Goal: Task Accomplishment & Management: Manage account settings

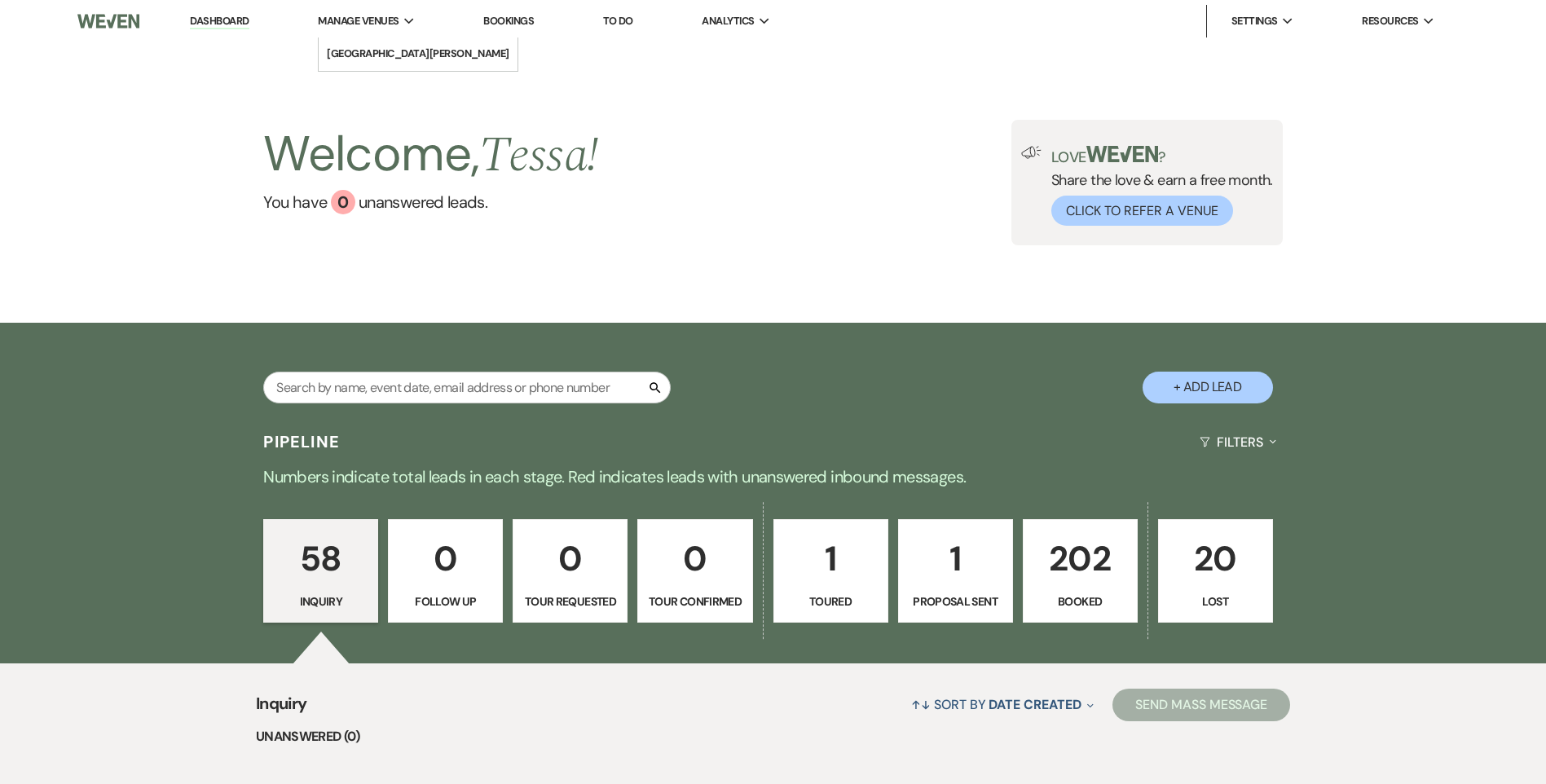
click at [380, 26] on span "Manage Venues" at bounding box center [358, 20] width 81 height 16
click at [383, 58] on li "[GEOGRAPHIC_DATA][PERSON_NAME]" at bounding box center [417, 53] width 182 height 16
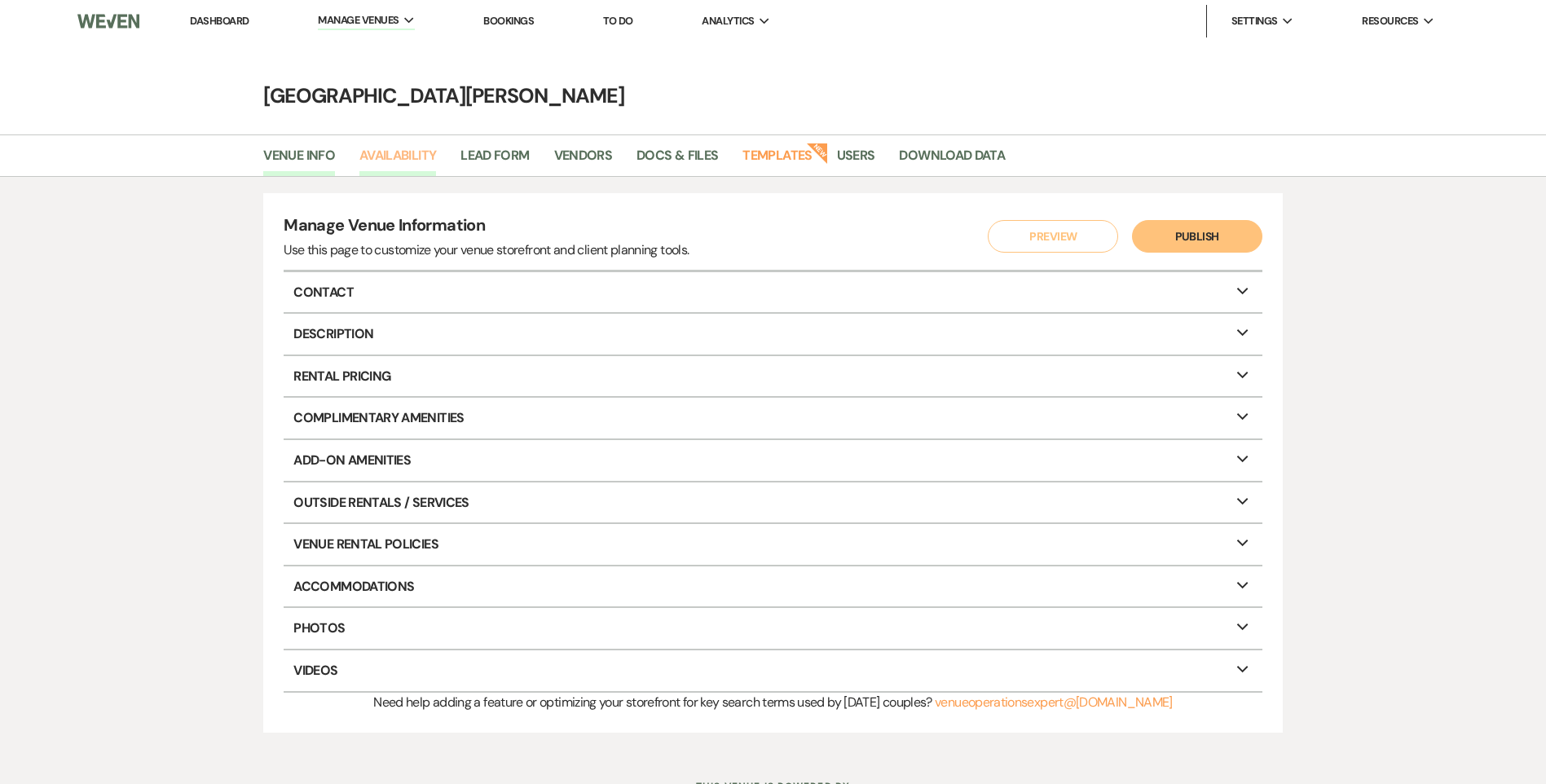
click at [388, 153] on link "Availability" at bounding box center [398, 160] width 76 height 31
select select "3"
select select "2026"
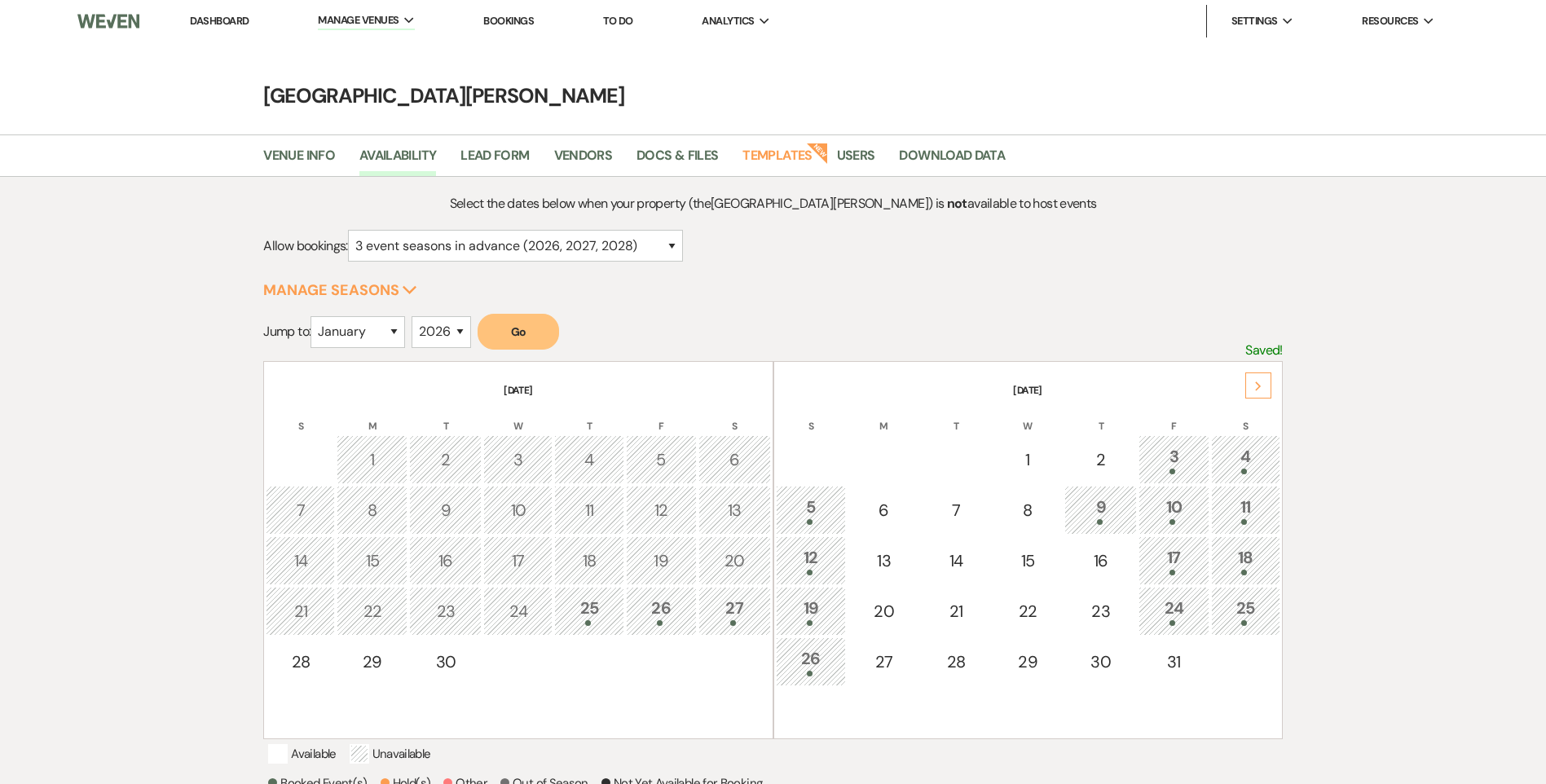
click at [1258, 385] on use at bounding box center [1258, 386] width 6 height 9
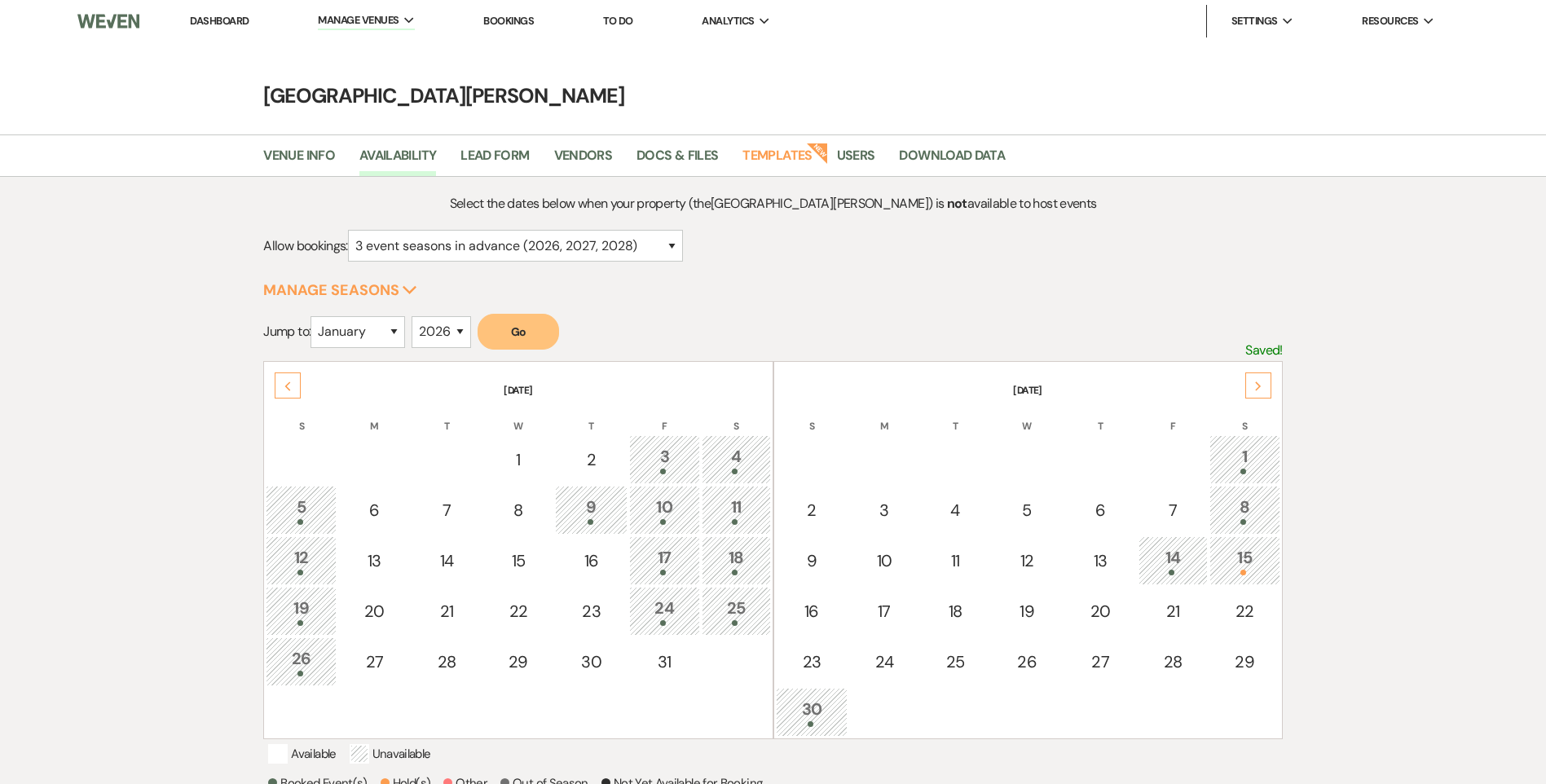
click at [276, 365] on th "[DATE]" at bounding box center [517, 381] width 505 height 34
click at [282, 374] on div "Previous" at bounding box center [287, 385] width 26 height 26
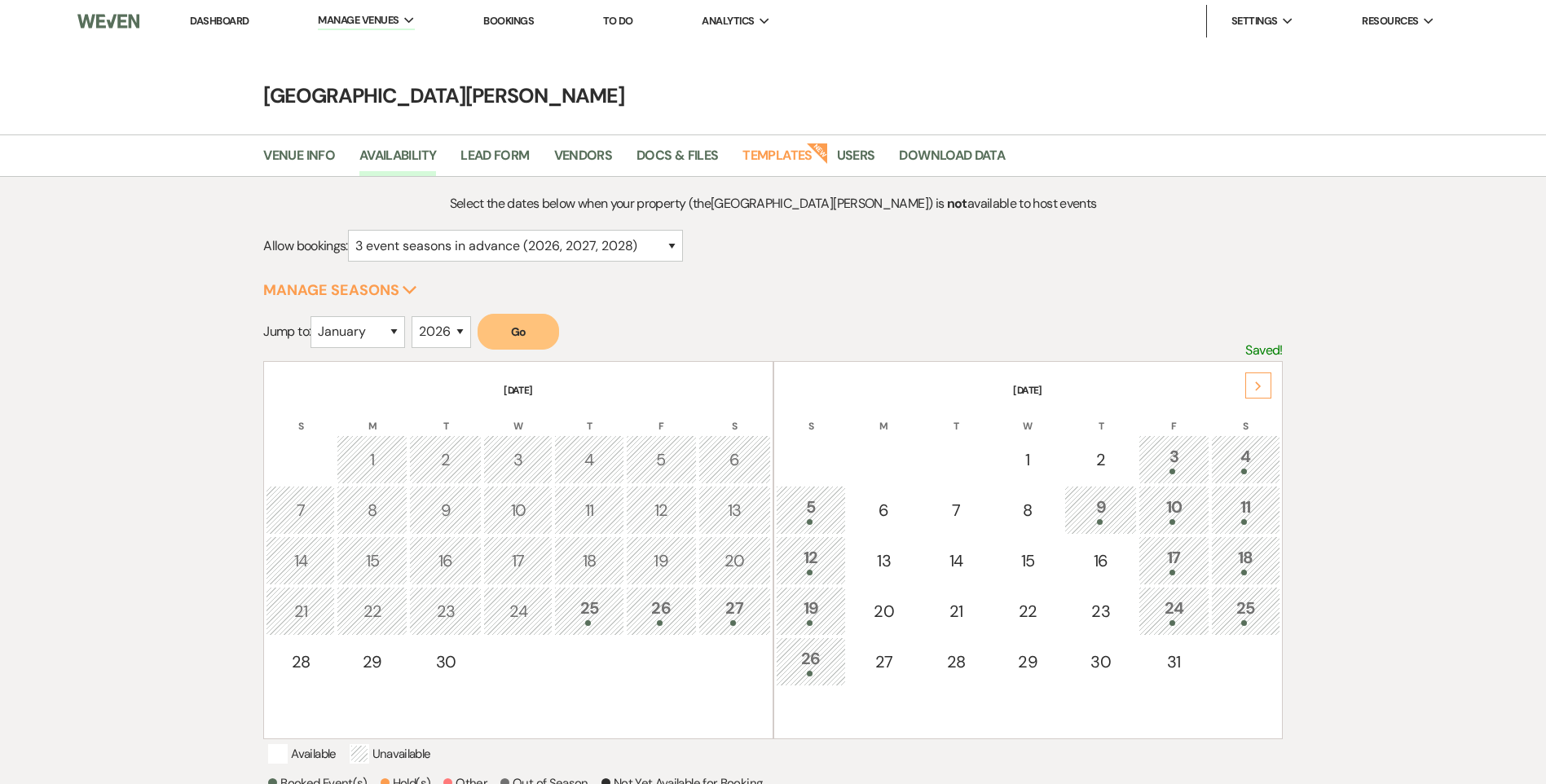
click at [239, 21] on link "Dashboard" at bounding box center [219, 20] width 59 height 14
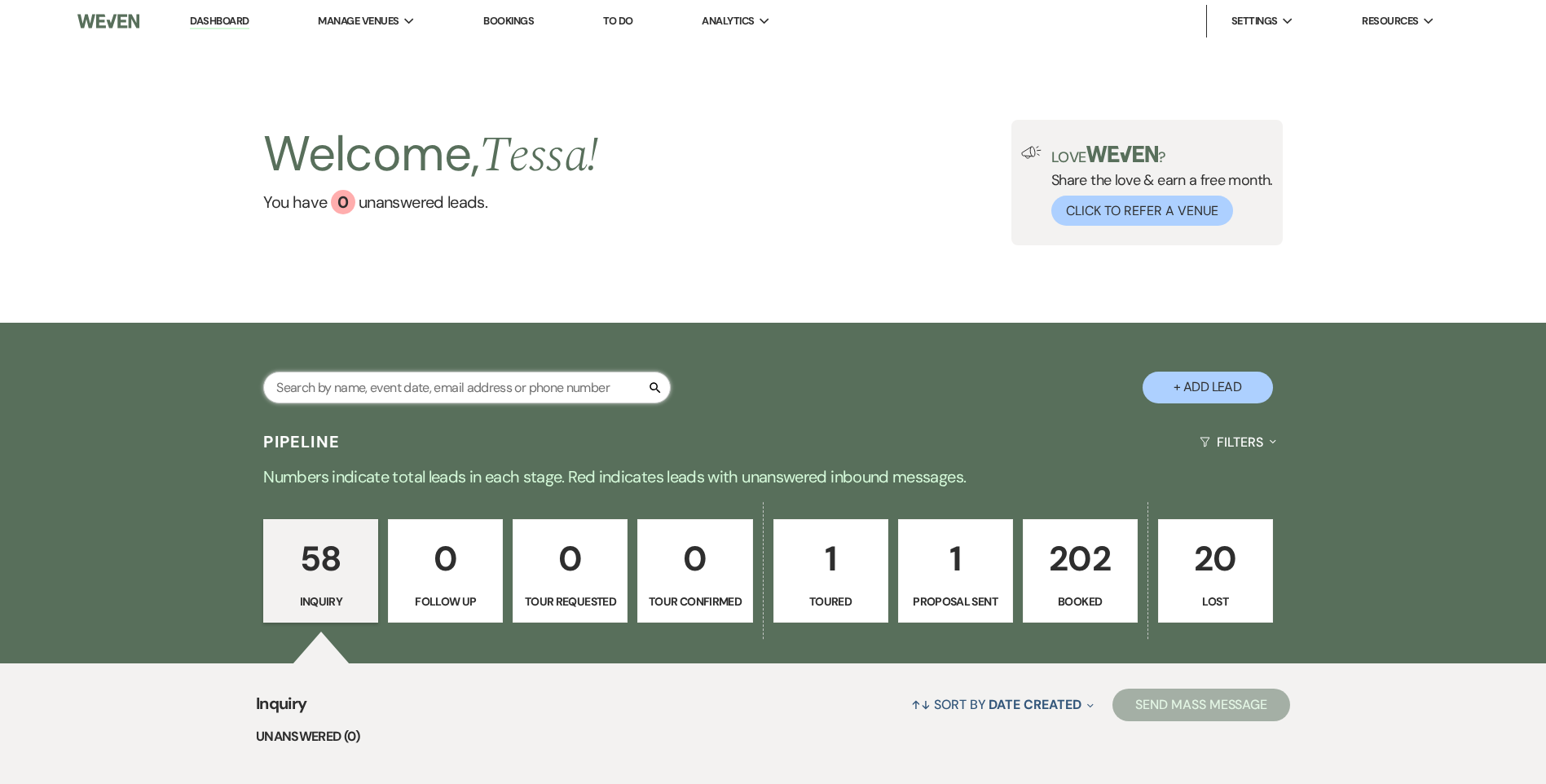
click at [442, 392] on input "text" at bounding box center [466, 386] width 408 height 31
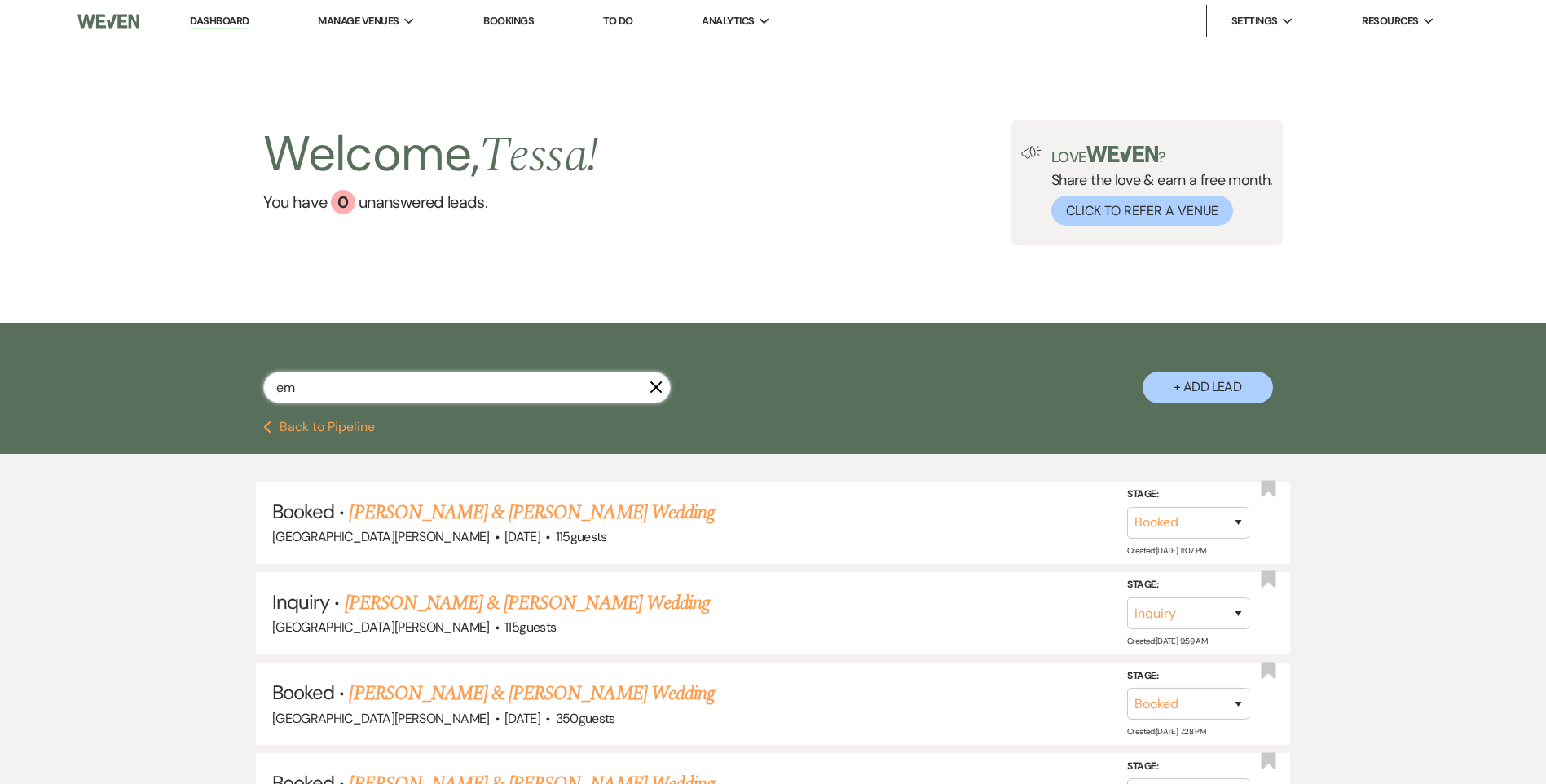
type input "e"
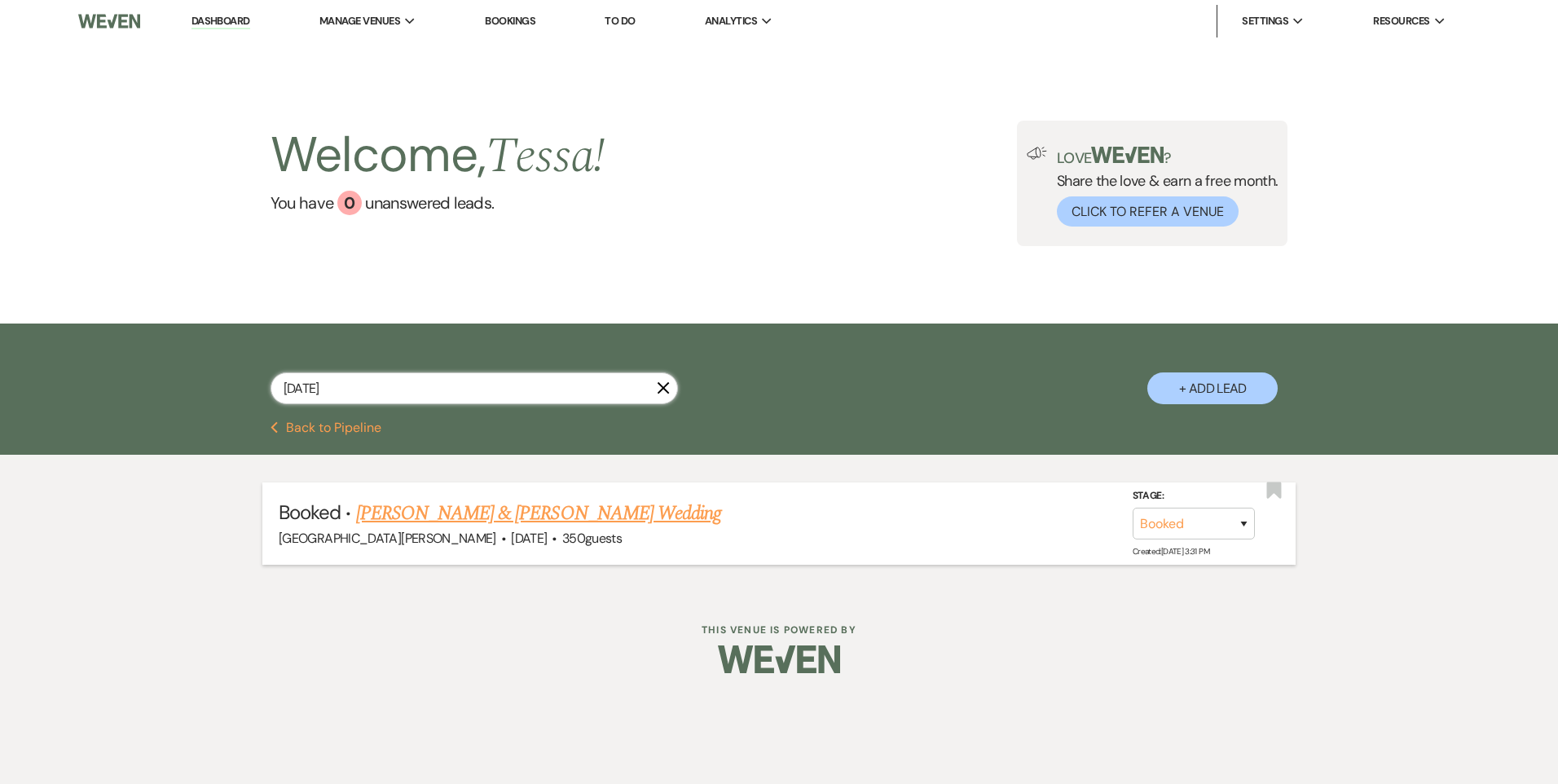
type input "[DATE]"
click at [489, 532] on div "[GEOGRAPHIC_DATA][PERSON_NAME] · [DATE] · 350 guests" at bounding box center [779, 538] width 1000 height 21
click at [492, 512] on link "[PERSON_NAME] & [PERSON_NAME] Wedding" at bounding box center [538, 513] width 365 height 30
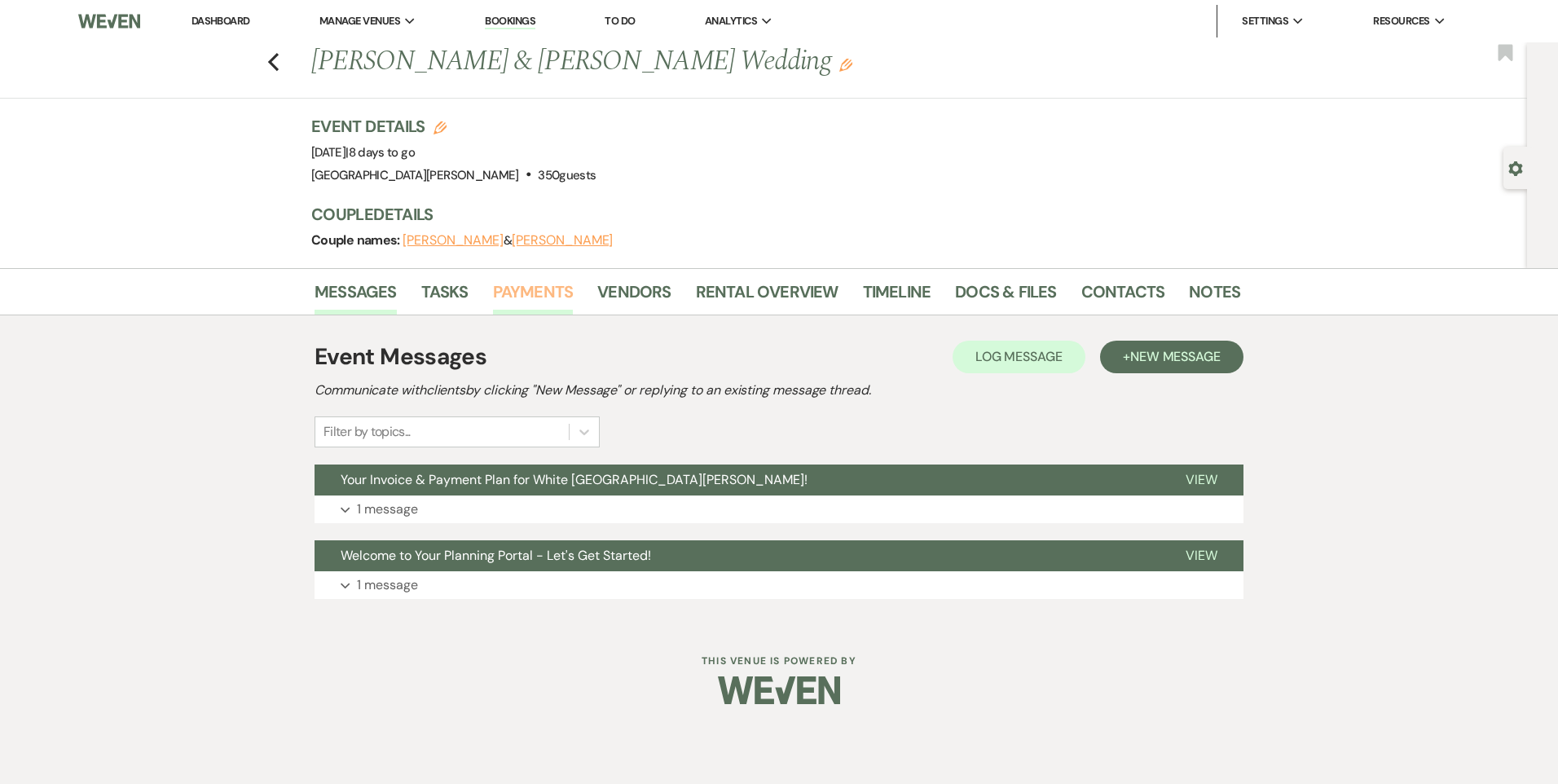
click at [528, 292] on link "Payments" at bounding box center [532, 297] width 81 height 36
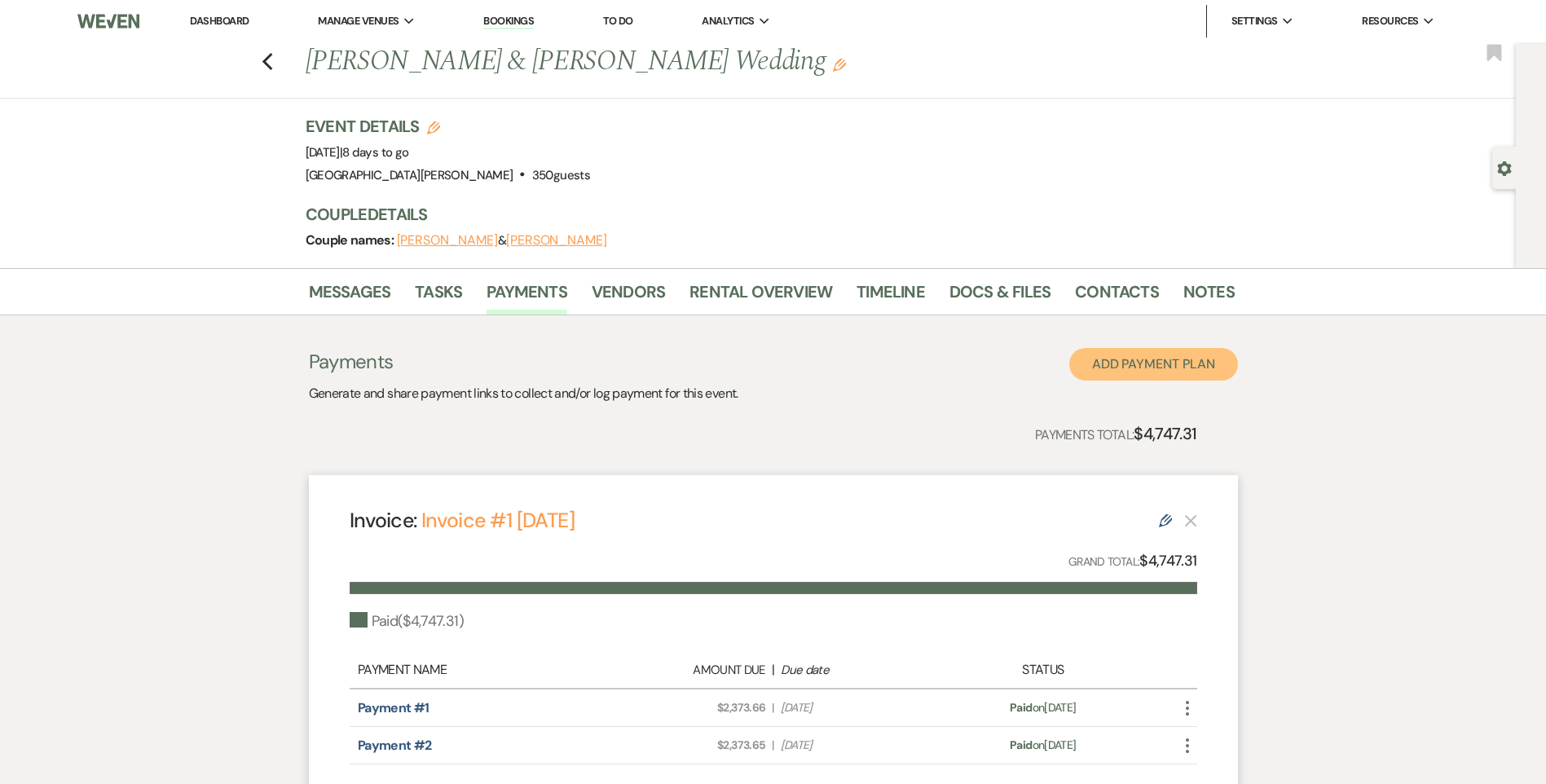
click at [1177, 359] on button "Add Payment Plan" at bounding box center [1153, 364] width 169 height 32
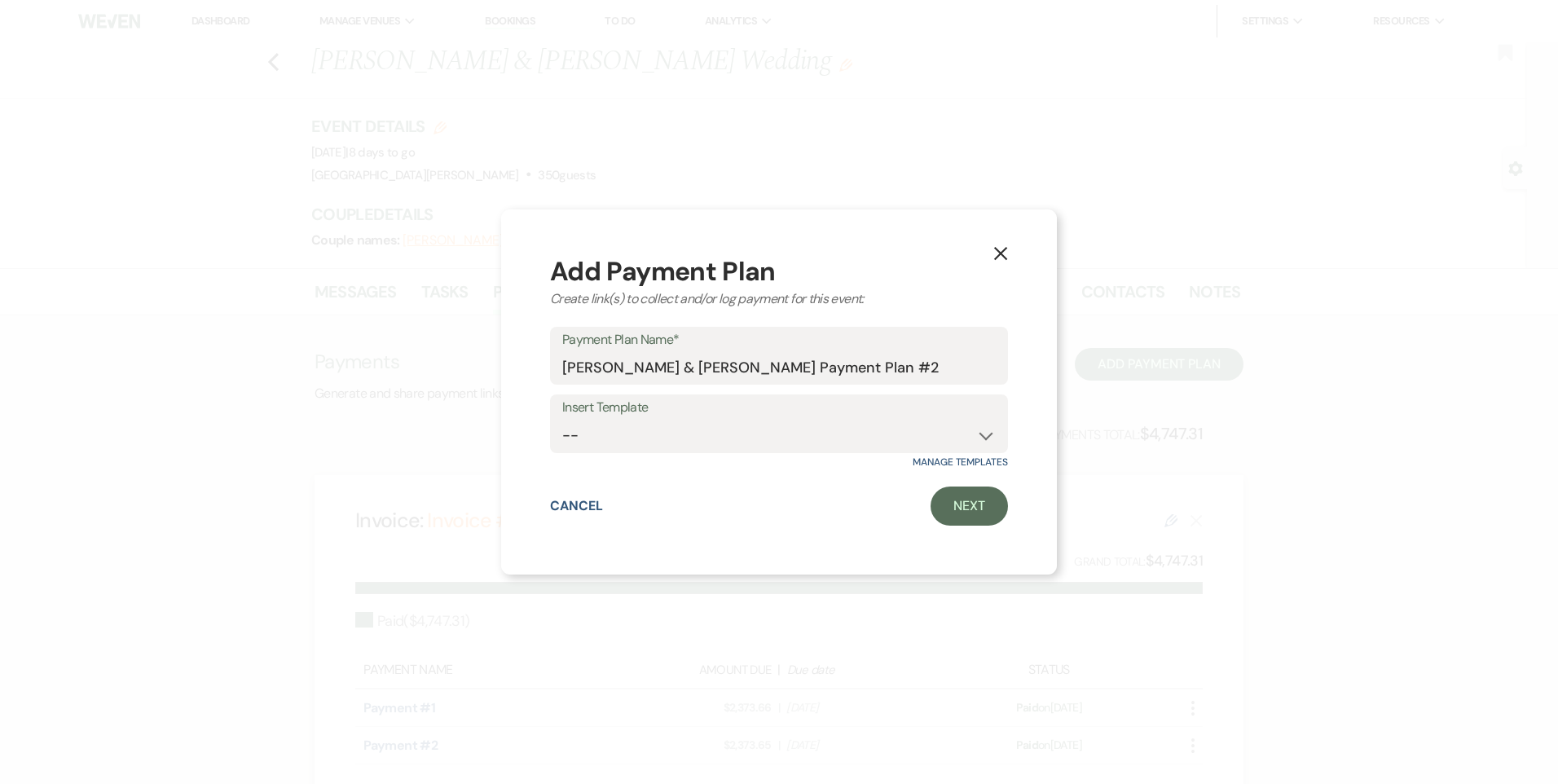
click at [1004, 245] on button "X" at bounding box center [1000, 253] width 25 height 29
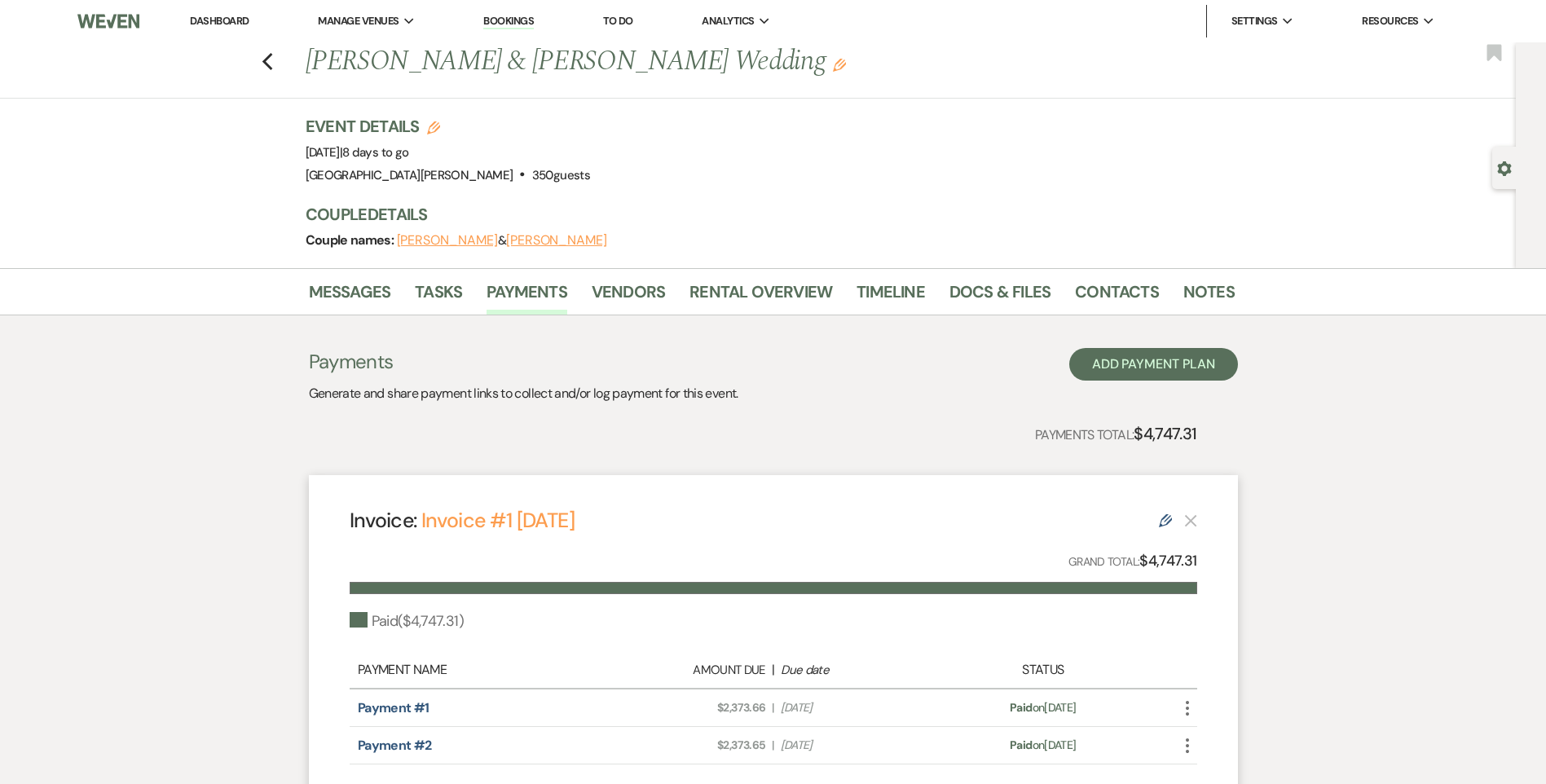
click at [682, 281] on li "Vendors" at bounding box center [640, 295] width 98 height 39
click at [714, 290] on link "Rental Overview" at bounding box center [761, 297] width 142 height 36
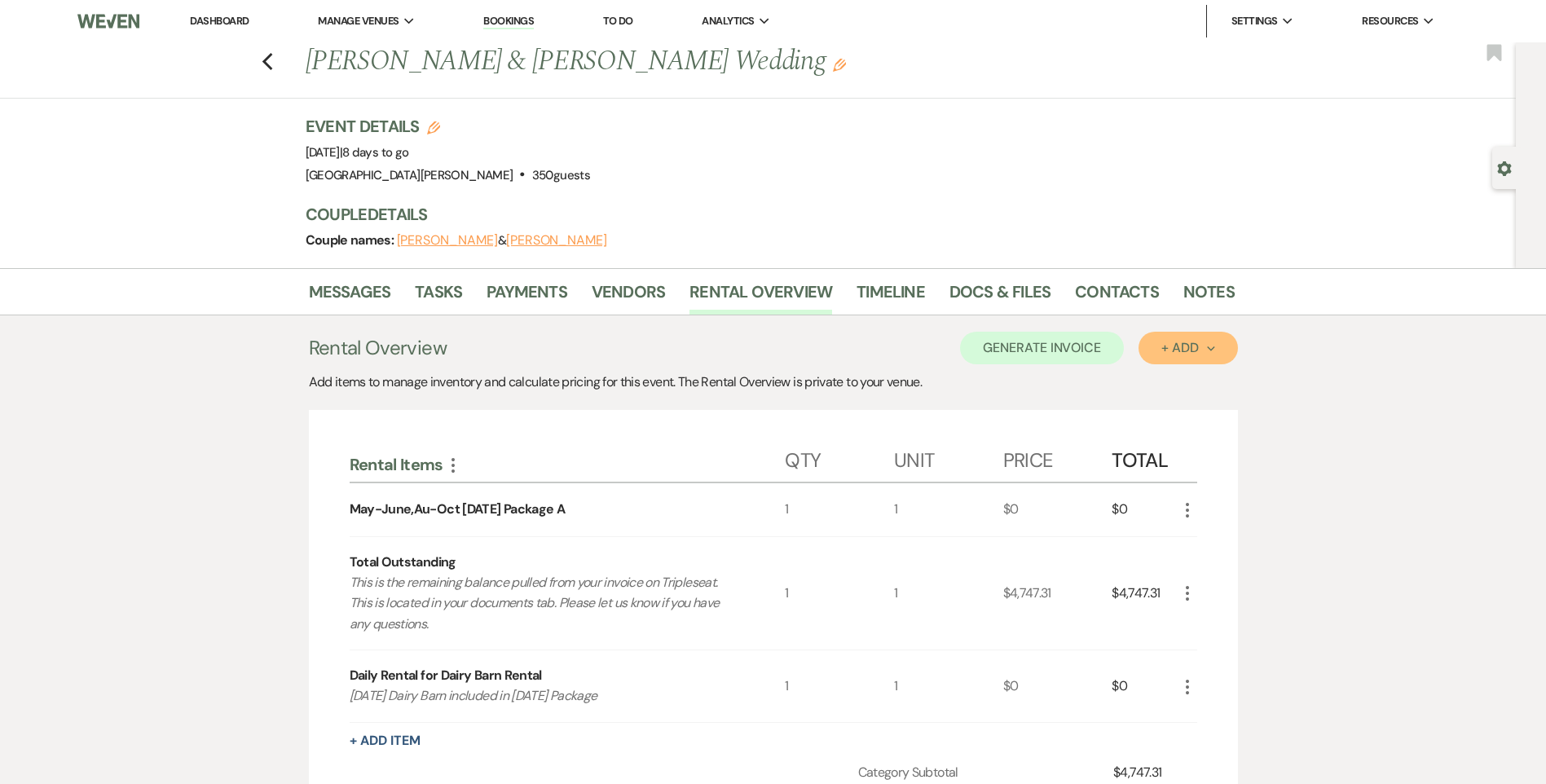
click at [1215, 335] on button "+ Add Next" at bounding box center [1188, 348] width 98 height 32
click at [1169, 377] on button "Item" at bounding box center [1180, 385] width 82 height 25
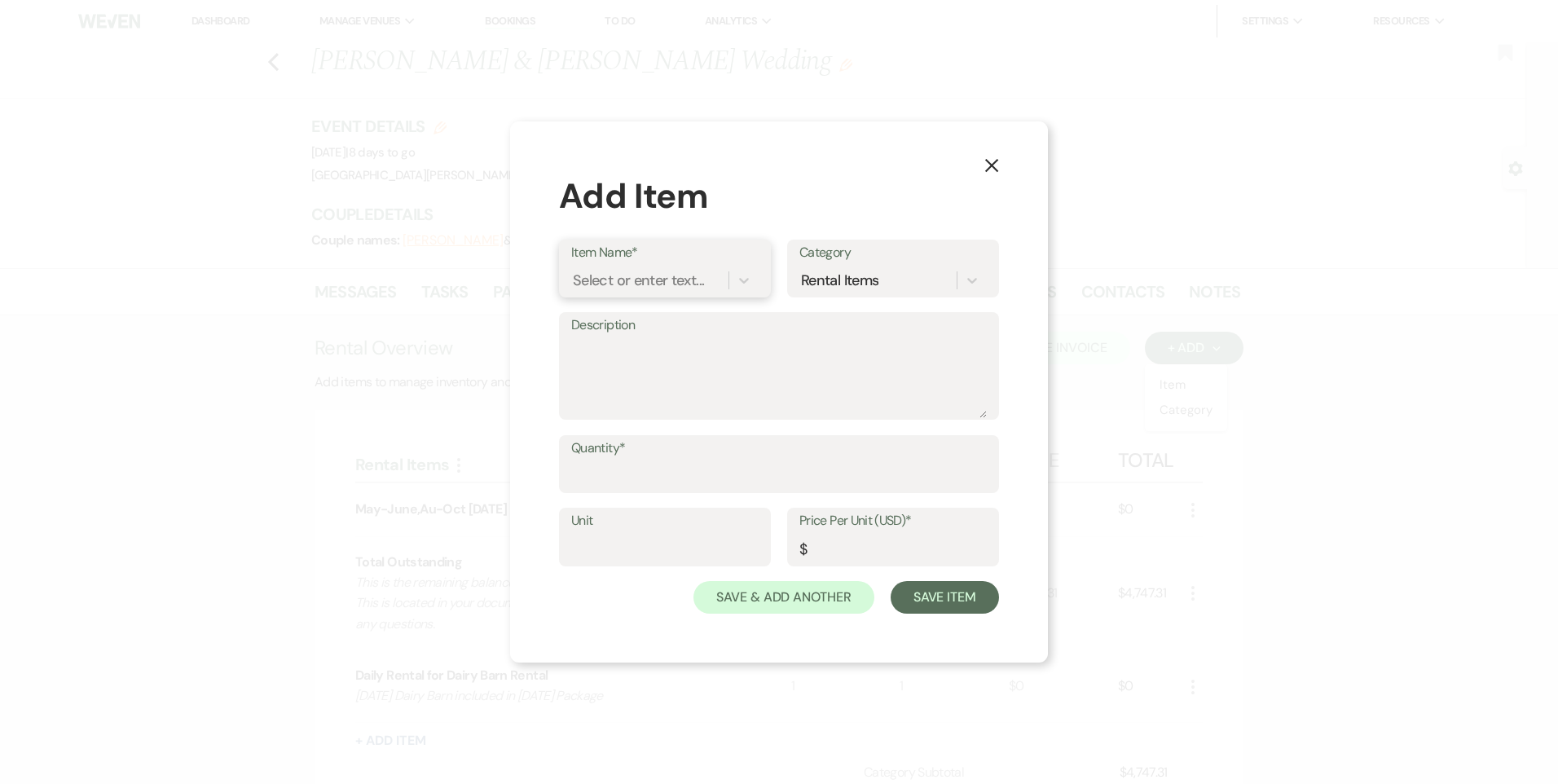
click at [613, 278] on div "Select or enter text..." at bounding box center [638, 280] width 131 height 22
type input "Candles"
click at [648, 450] on div "+ Add "Candles"" at bounding box center [665, 452] width 187 height 32
click at [606, 375] on textarea "Description" at bounding box center [779, 377] width 415 height 81
paste textarea "68 Tapered Candles = 7 sets (10 per set) x $20 = $140 29 Tea Light Candles = 3 …"
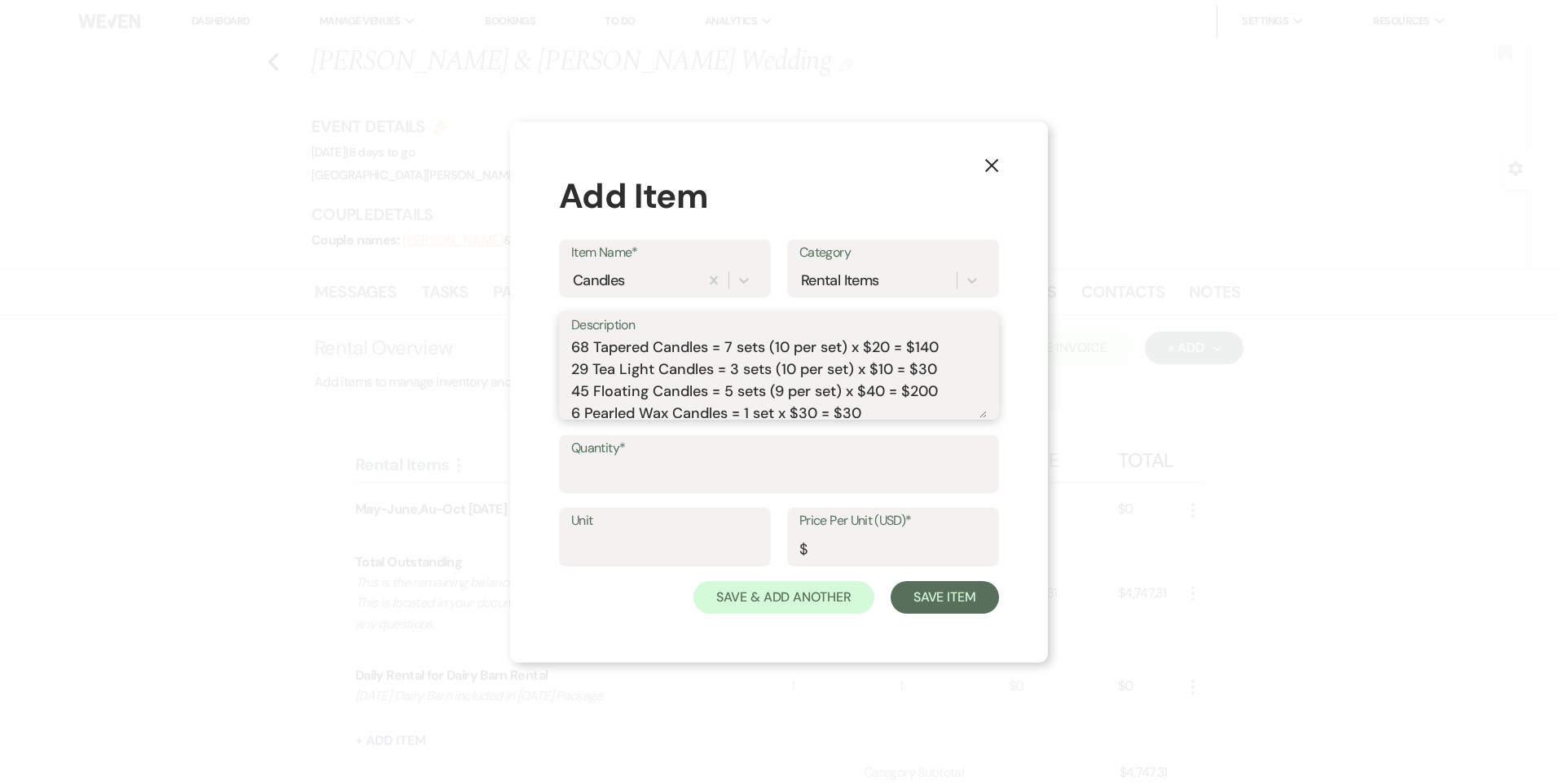
type textarea "68 Tapered Candles = 7 sets (10 per set) x $20 = $140 29 Tea Light Candles = 3 …"
click at [834, 553] on input "Price Per Unit (USD)*" at bounding box center [893, 548] width 187 height 31
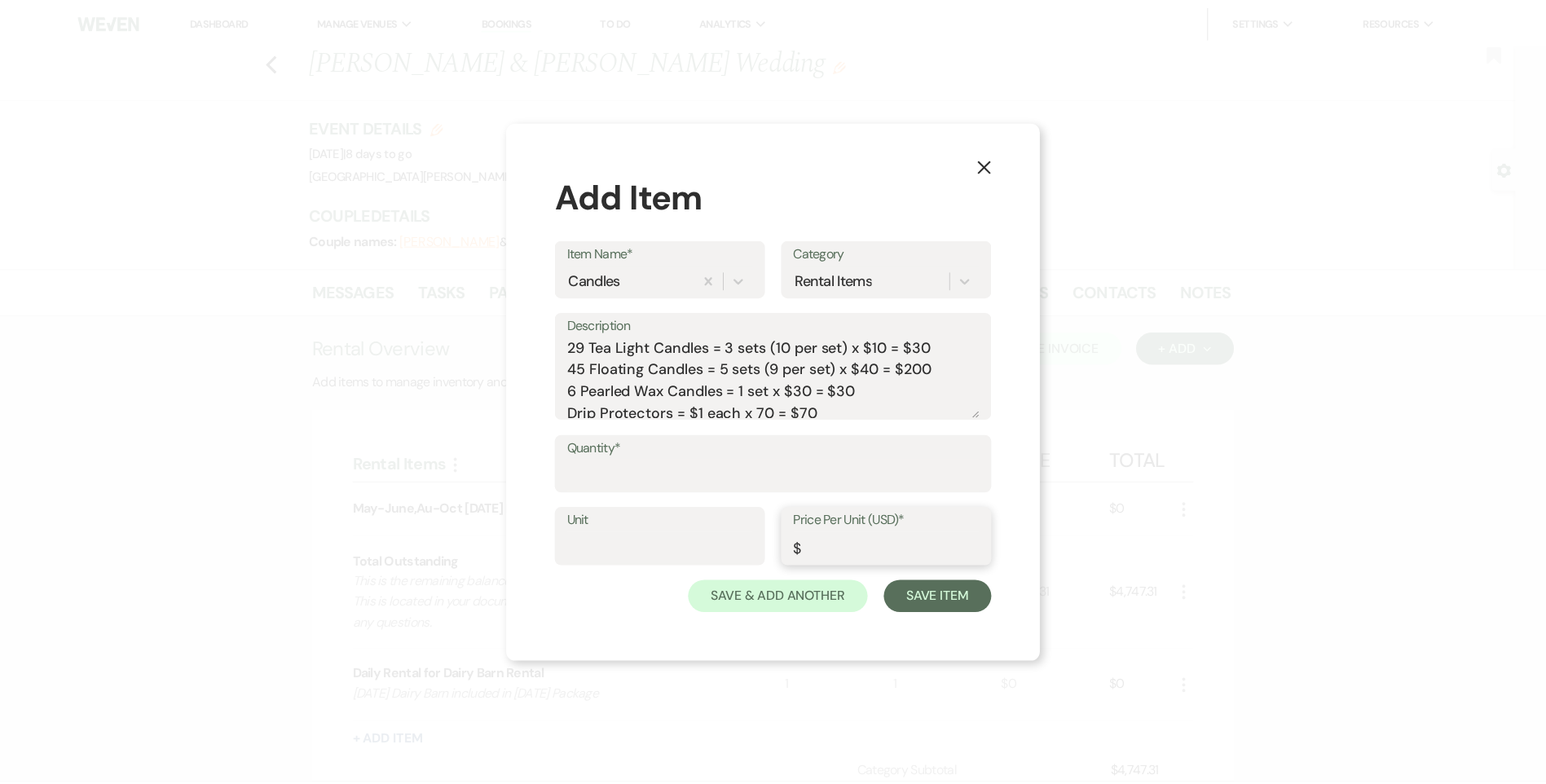
scroll to position [29, 0]
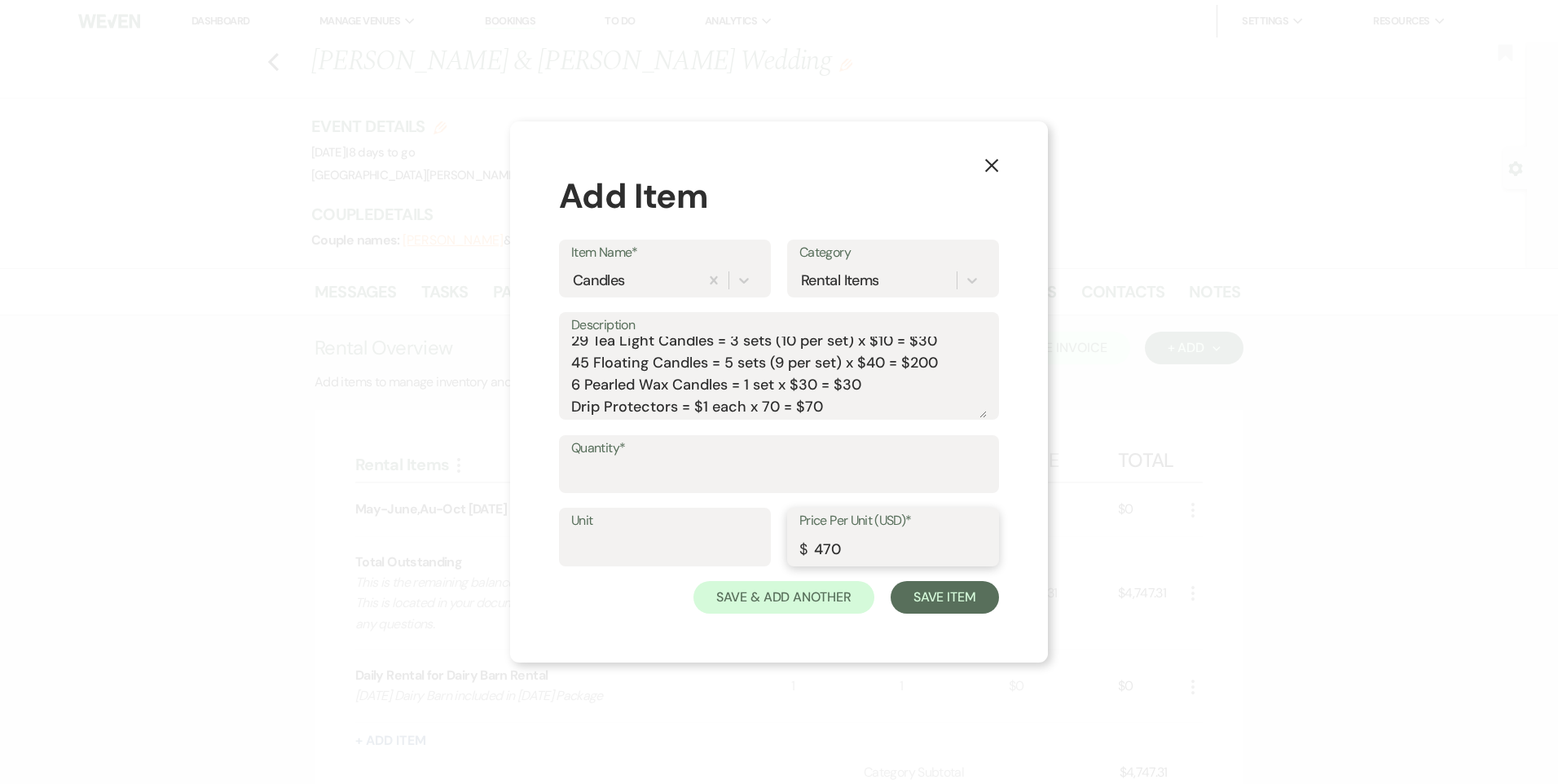
type input "470"
click at [628, 464] on input "Quantity*" at bounding box center [779, 475] width 415 height 31
type input "1"
click at [941, 598] on button "Save Item" at bounding box center [944, 597] width 109 height 32
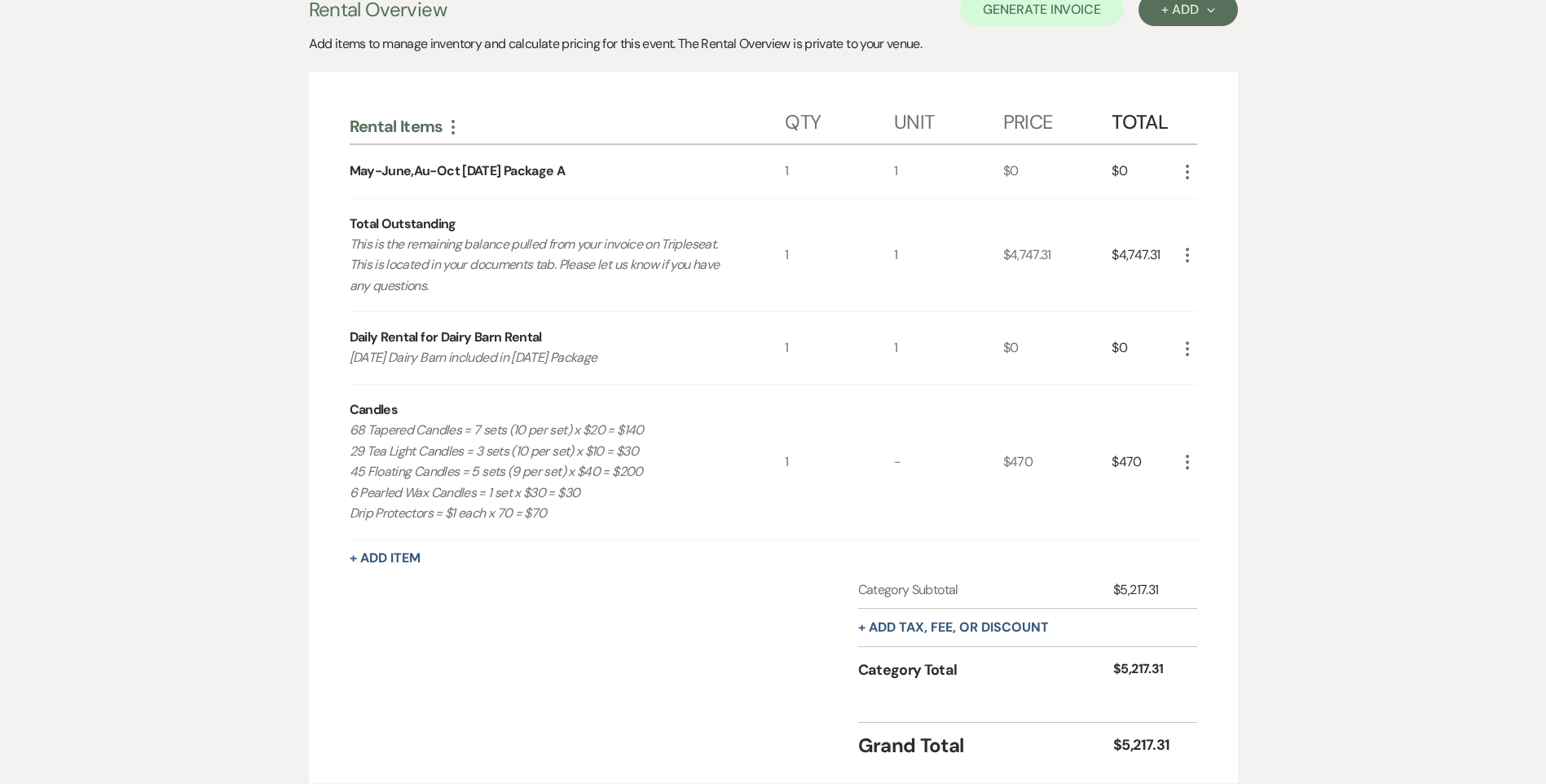
scroll to position [459, 0]
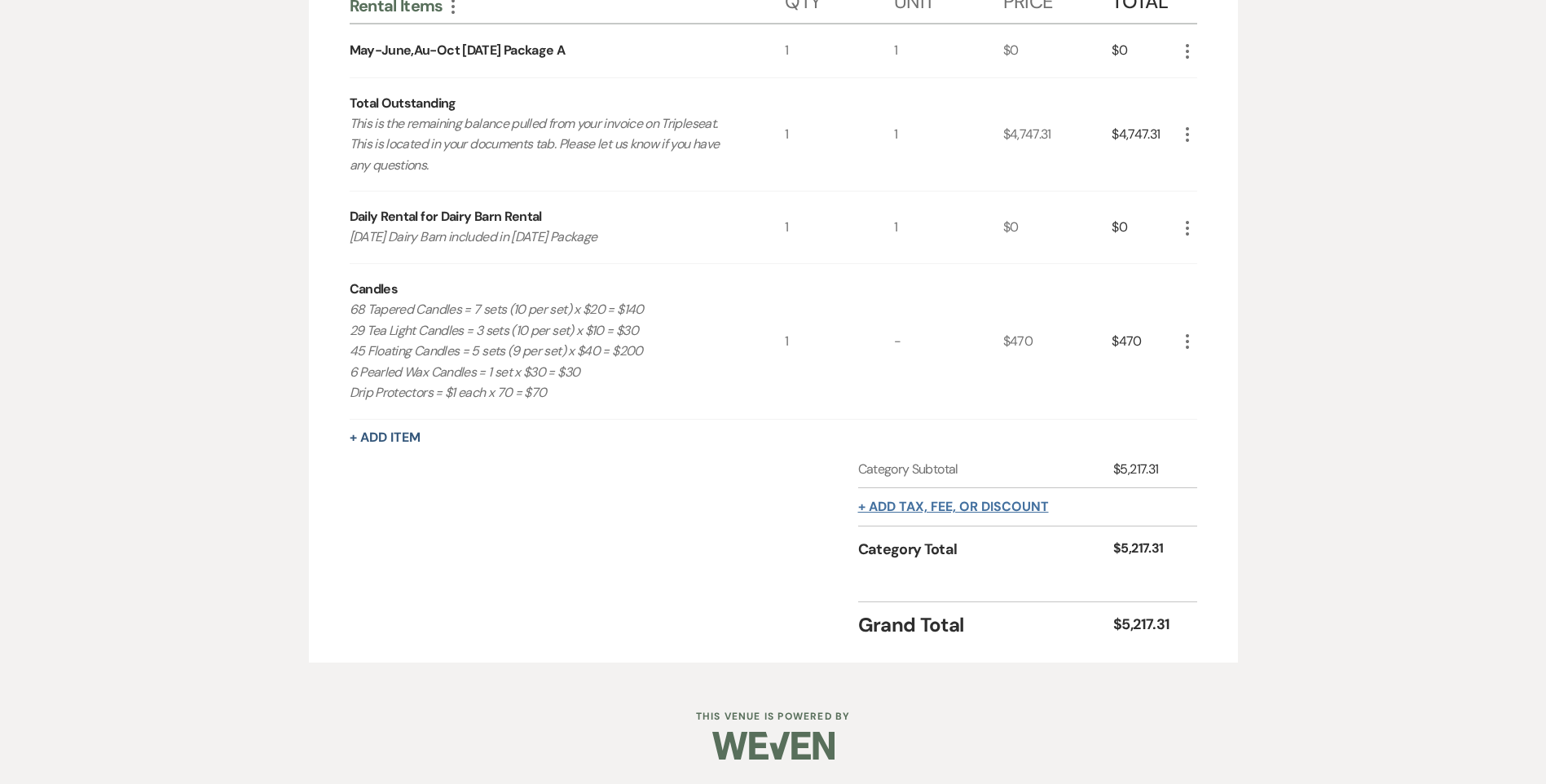
click at [966, 509] on button "+ Add tax, fee, or discount" at bounding box center [953, 506] width 191 height 13
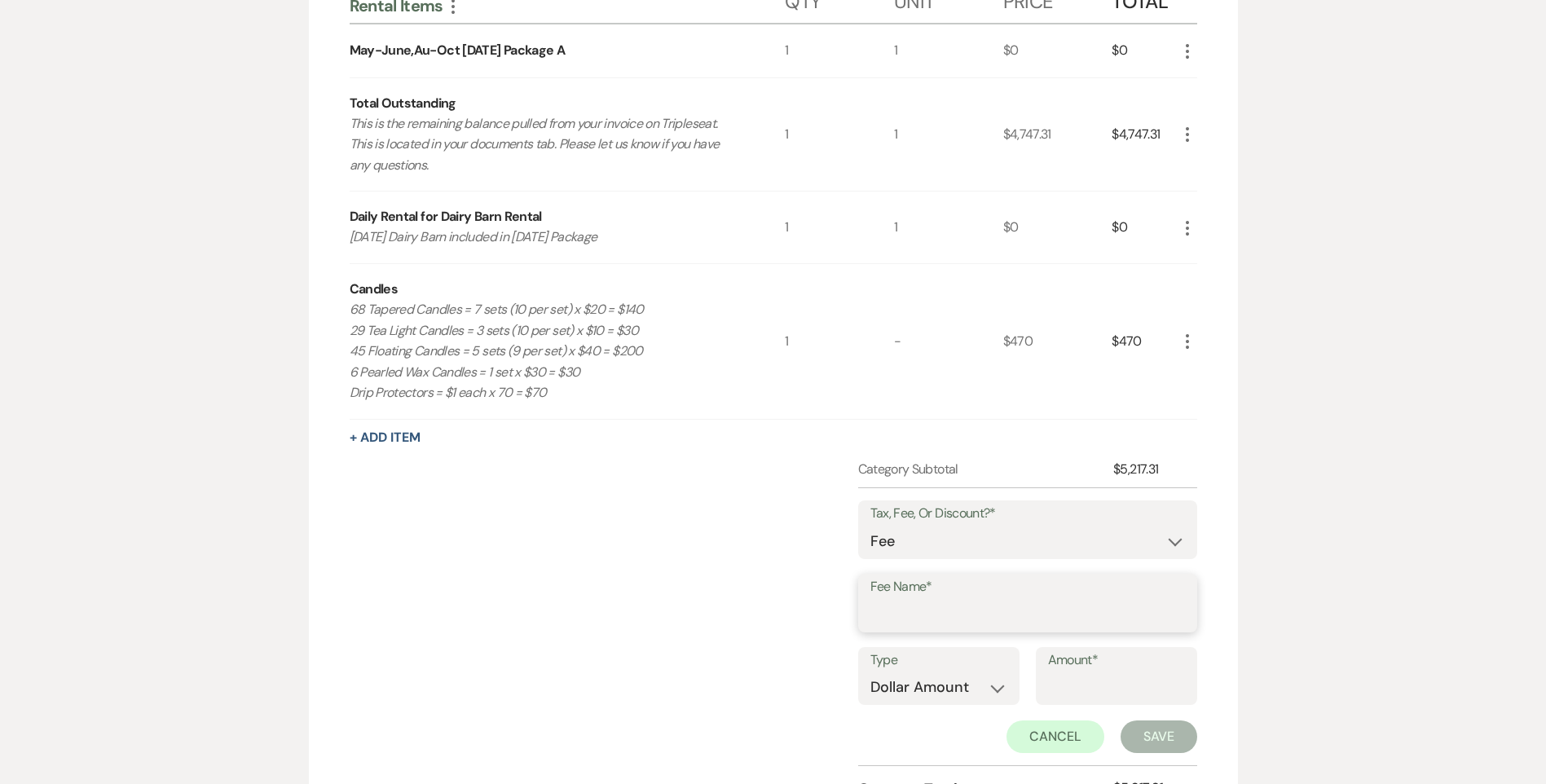
click at [915, 605] on input "Fee Name*" at bounding box center [1027, 614] width 315 height 31
type input "State Sales Tax"
click at [941, 686] on select "Dollar Amount Percentage" at bounding box center [938, 687] width 137 height 31
select select "false"
click at [870, 671] on select "Dollar Amount Percentage" at bounding box center [938, 687] width 137 height 31
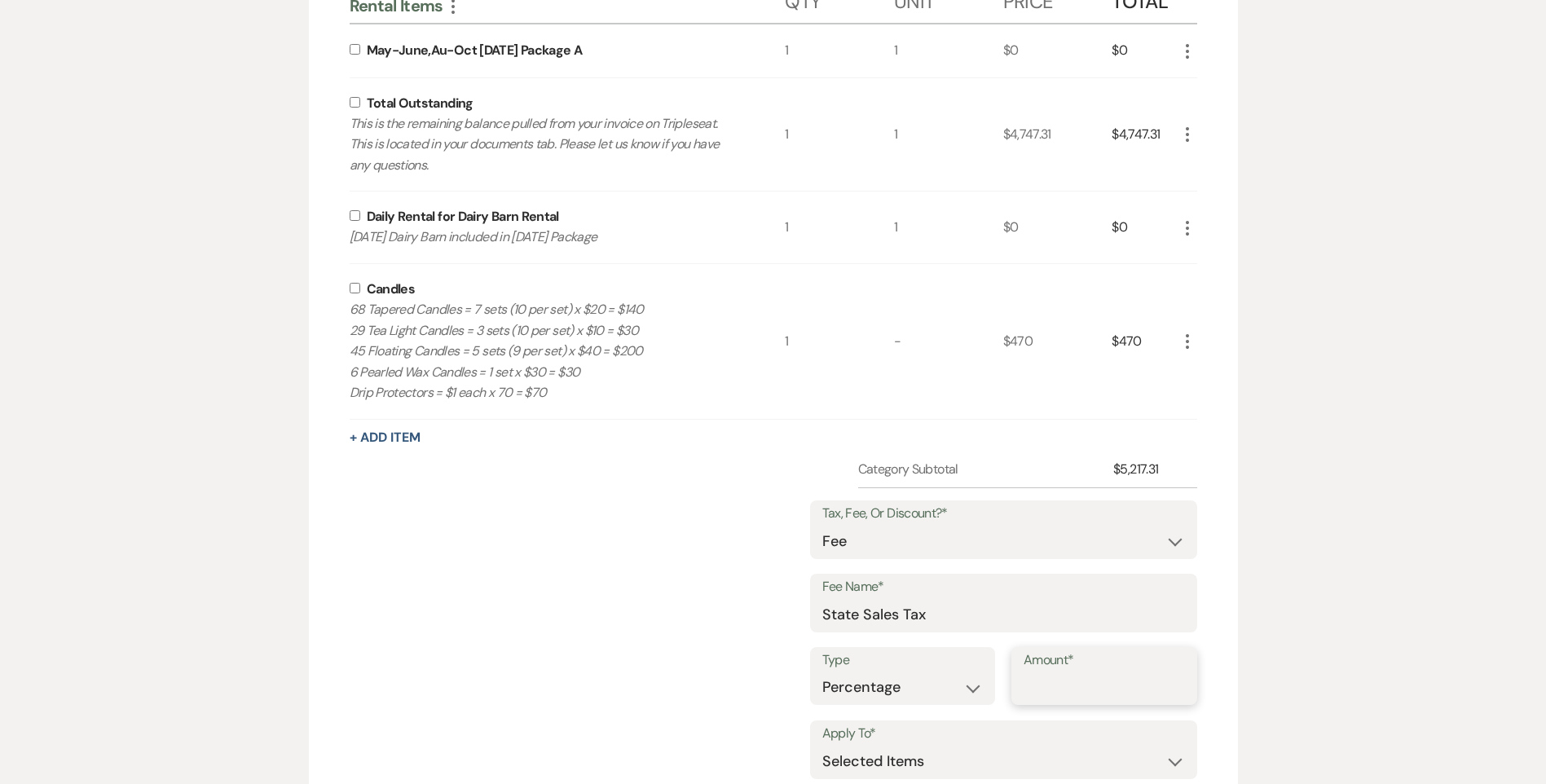
click at [1064, 683] on input "Amount*" at bounding box center [1104, 687] width 161 height 31
type input "7.25"
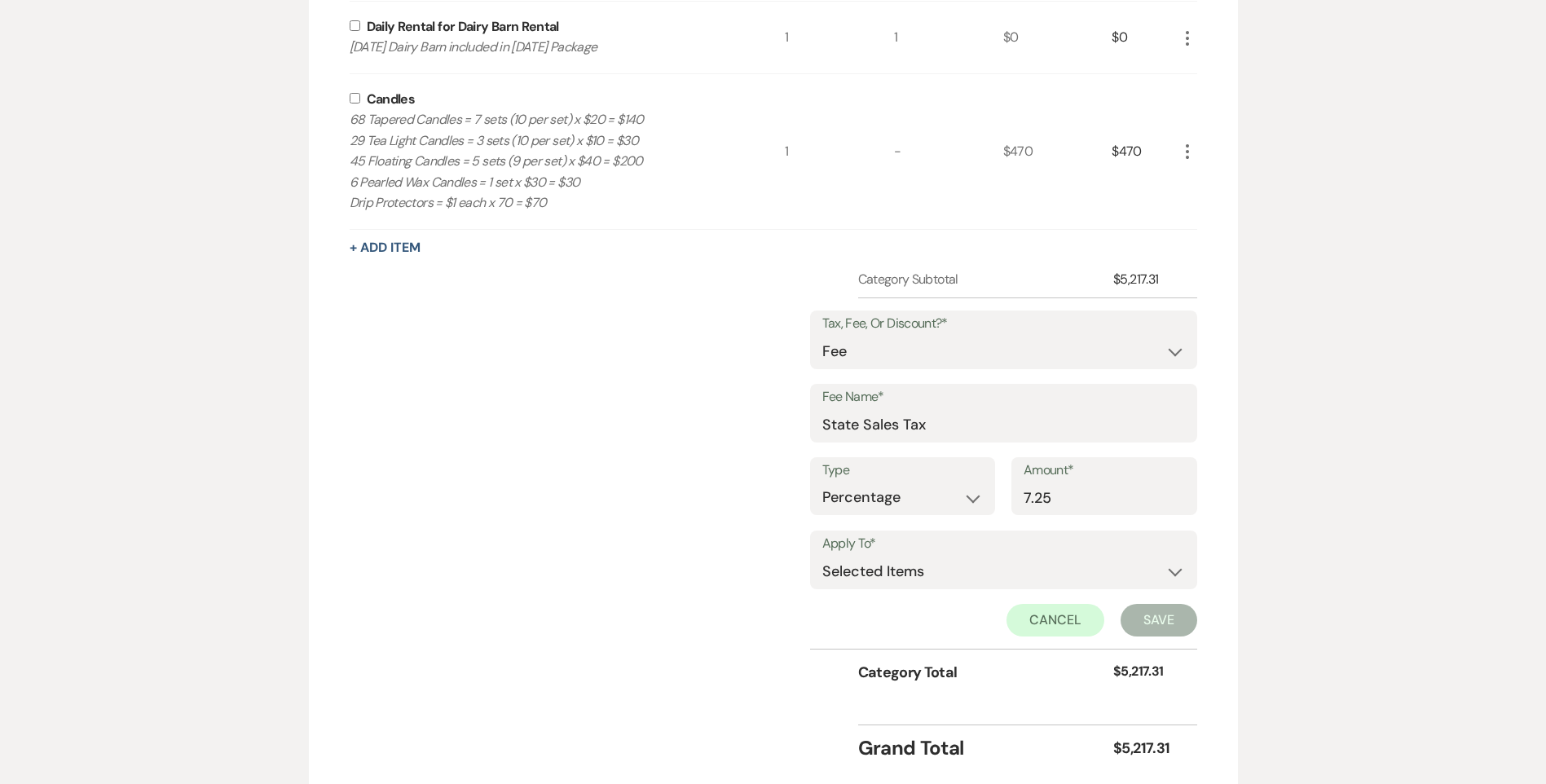
scroll to position [771, 0]
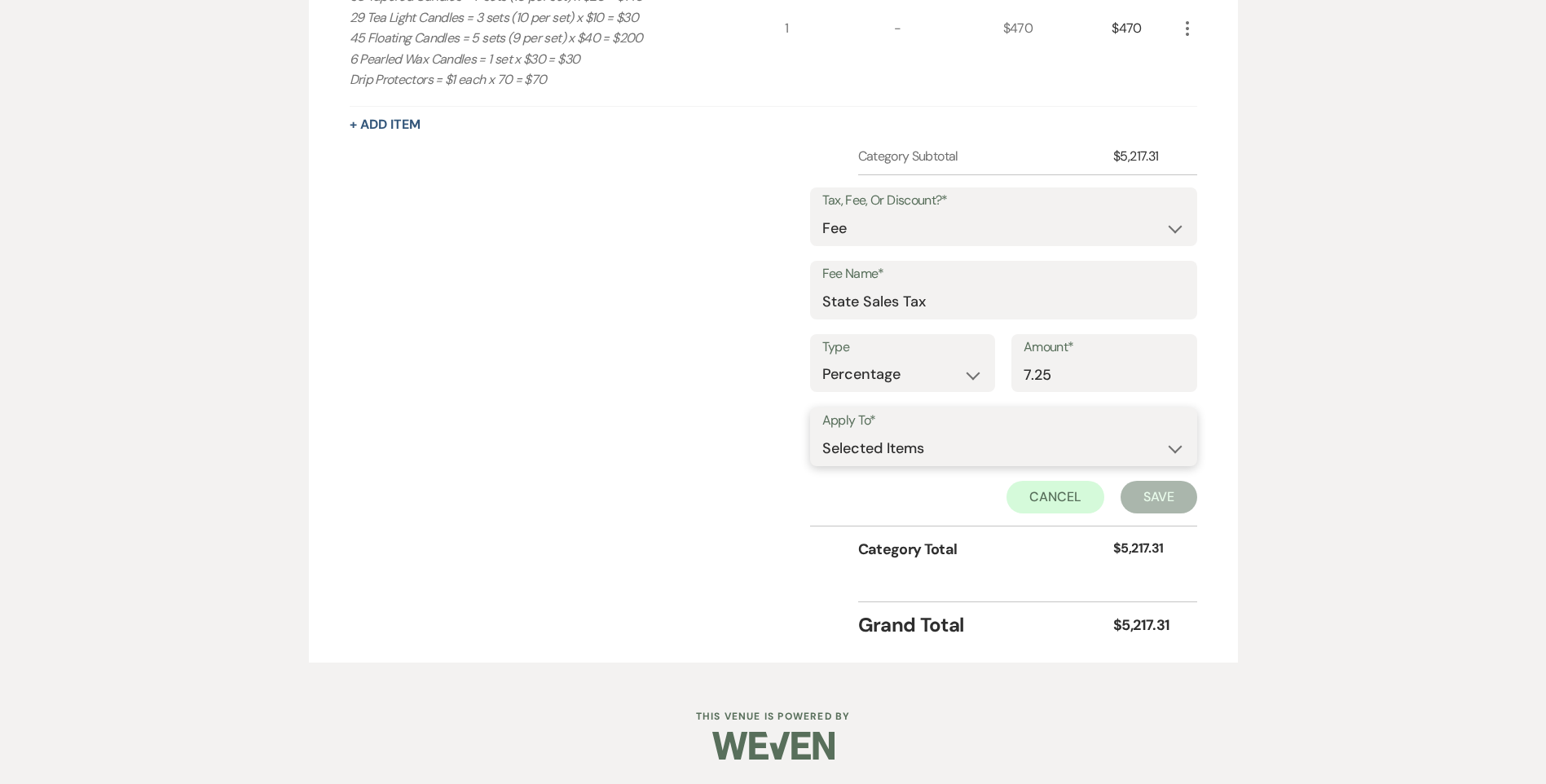
click at [897, 454] on select "Selected Items Category Subtotal (before all Taxes/Fees/Discounts) Category Tot…" at bounding box center [1004, 448] width 363 height 32
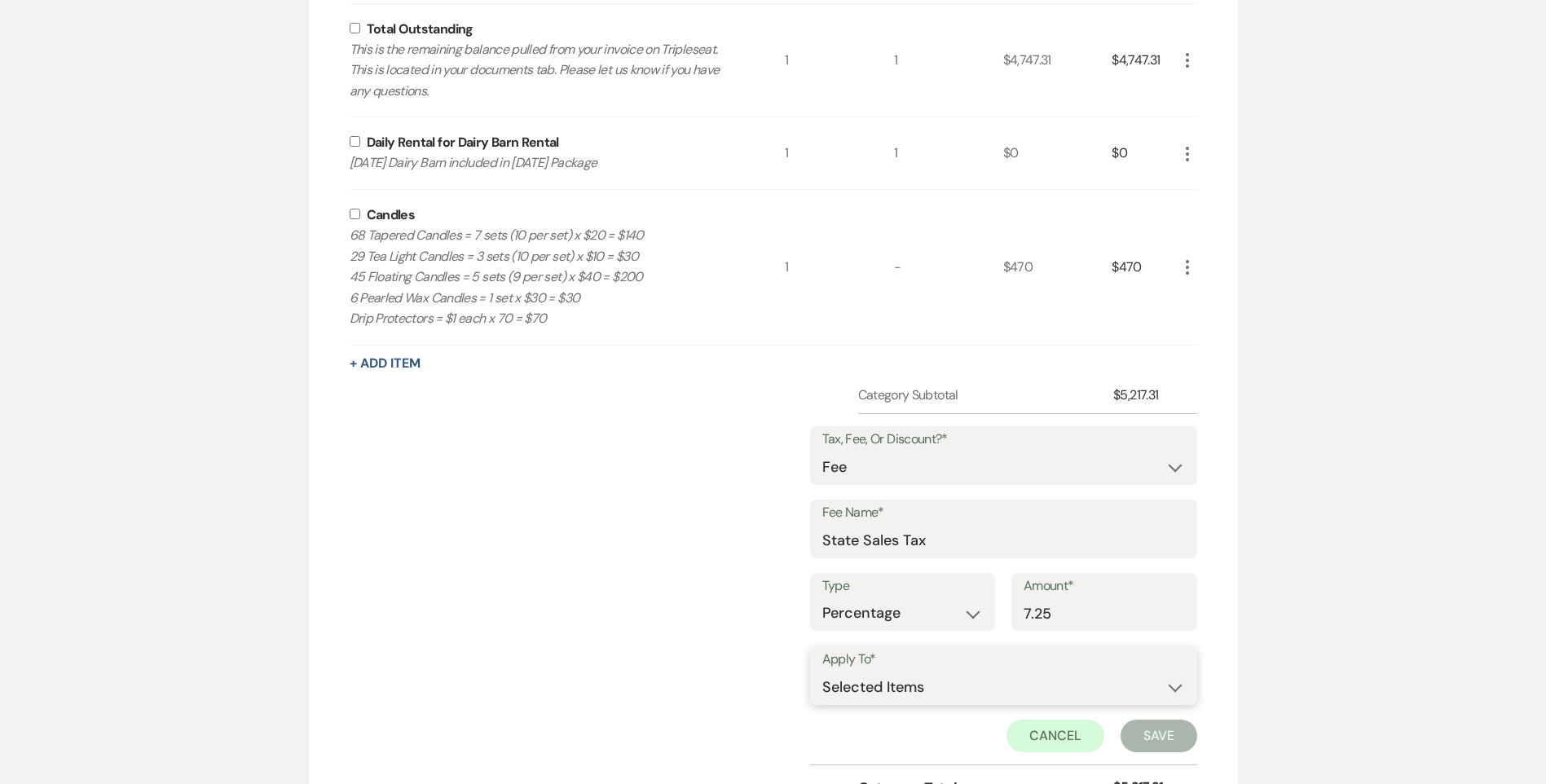
scroll to position [364, 0]
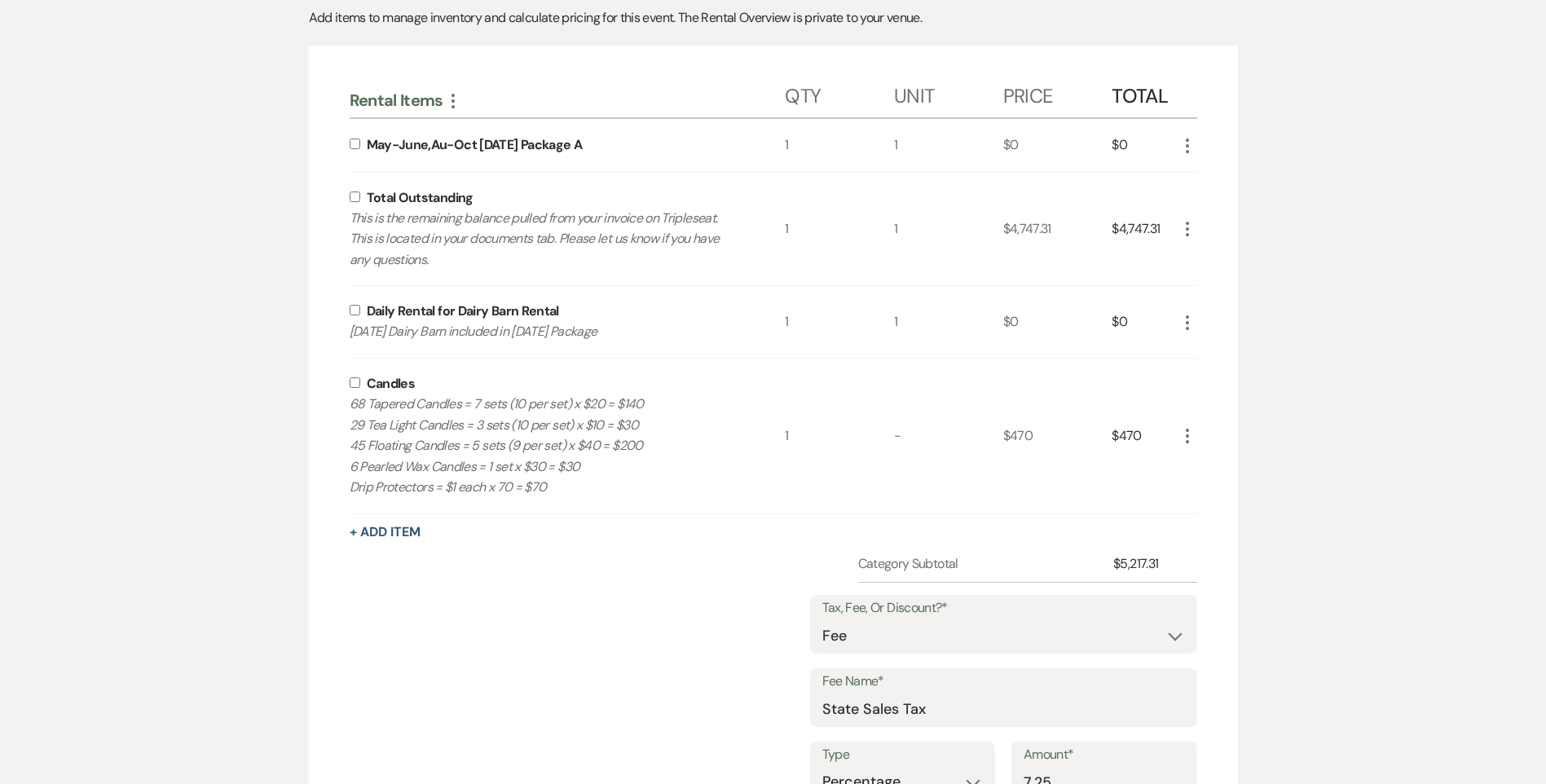
click at [356, 384] on input "checkbox" at bounding box center [354, 382] width 10 height 10
checkbox input "true"
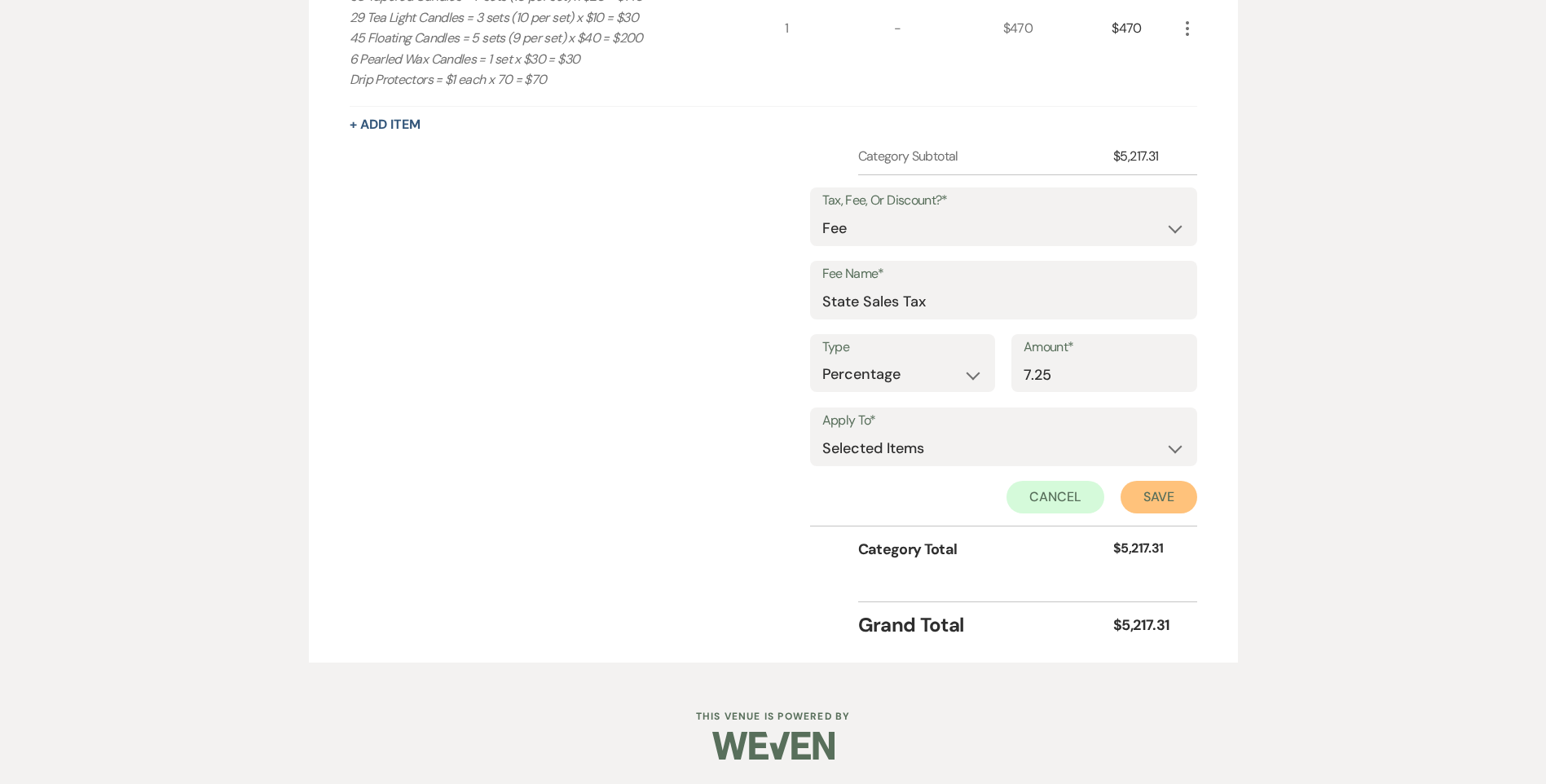
click at [1182, 503] on button "Save" at bounding box center [1158, 497] width 76 height 32
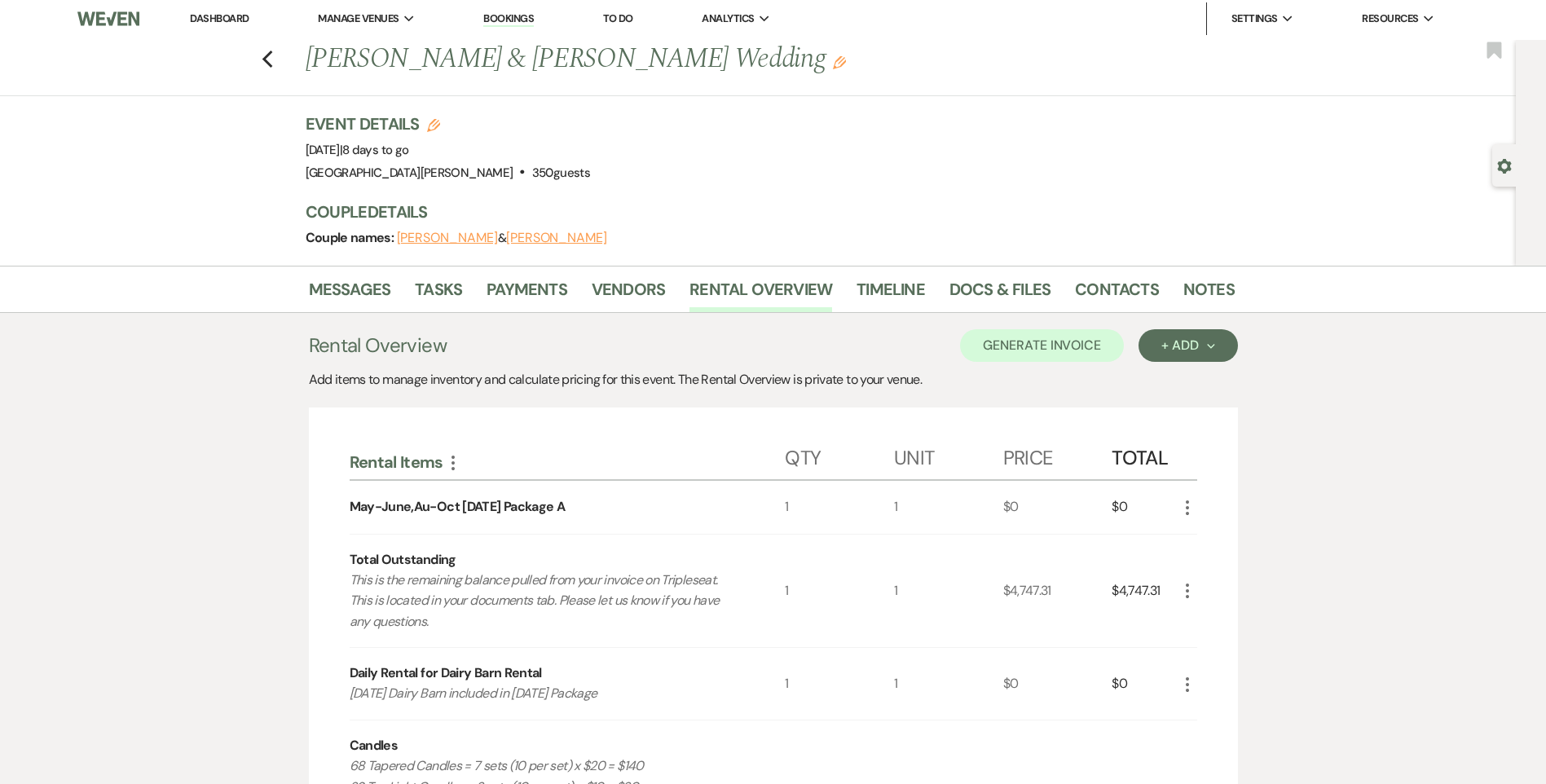
scroll to position [0, 0]
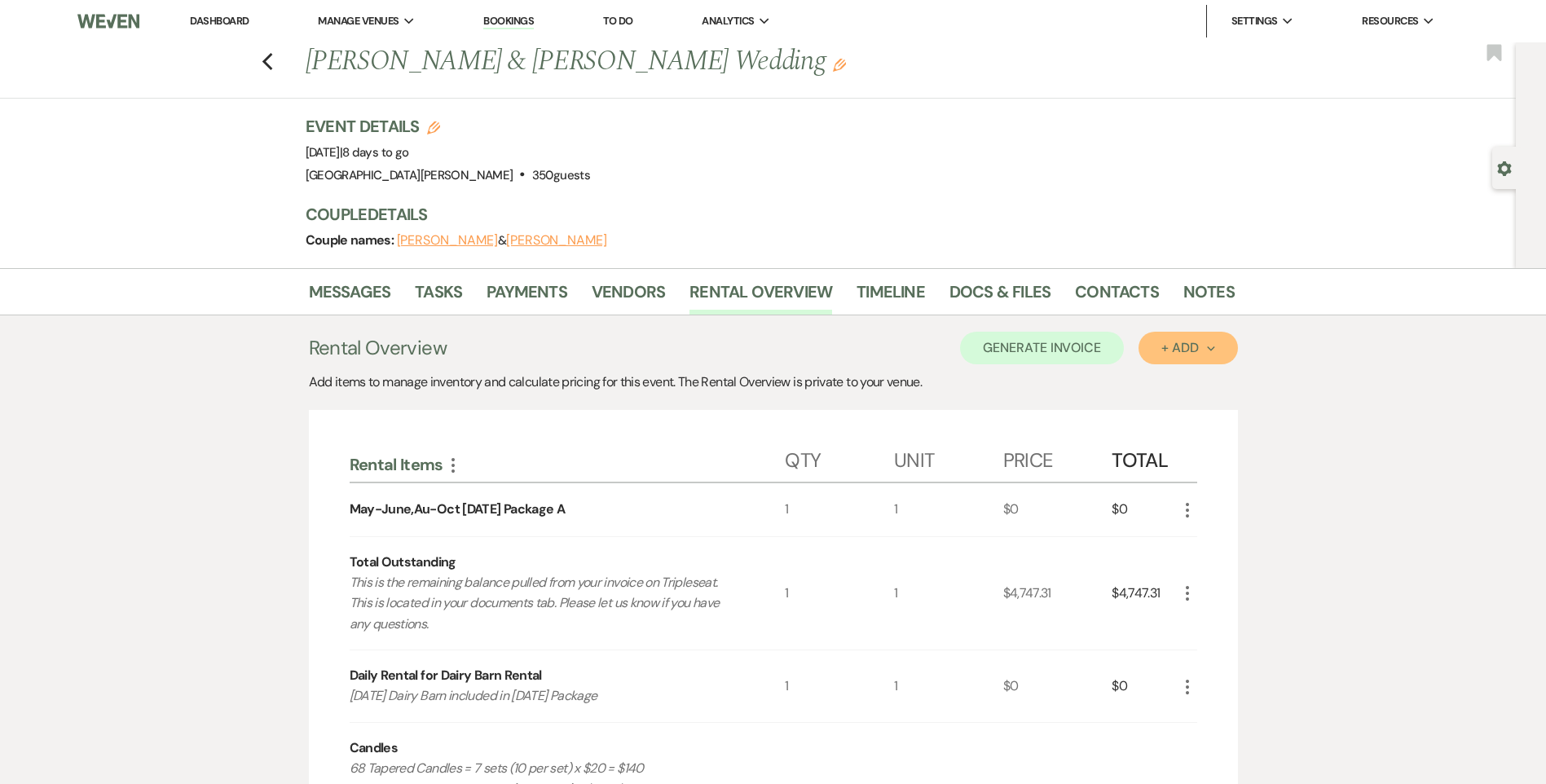
click at [1170, 348] on div "+ Add Next" at bounding box center [1188, 348] width 53 height 13
click at [1054, 342] on button "Generate Invoice" at bounding box center [1041, 348] width 164 height 32
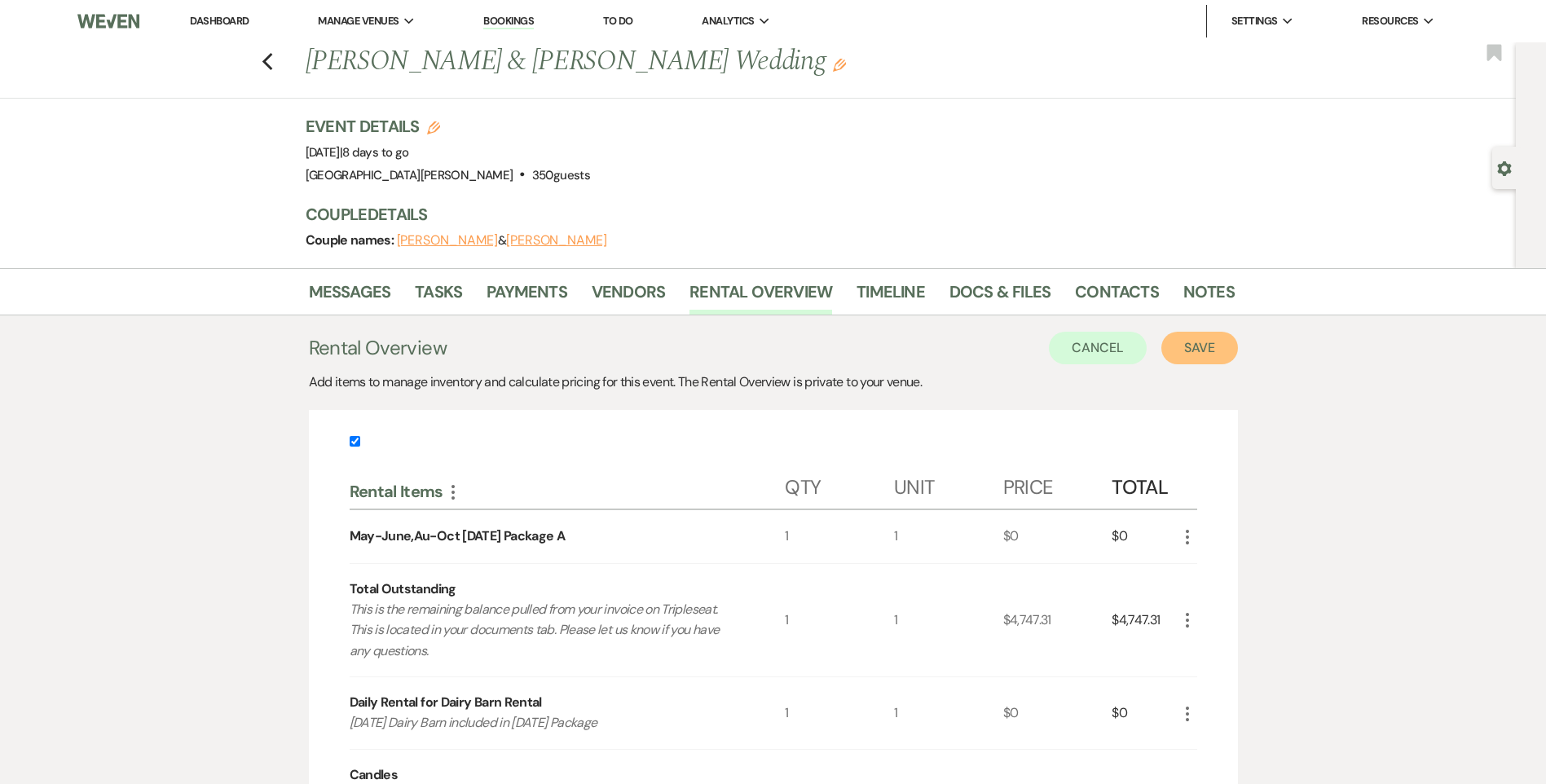
click at [1196, 335] on button "Save" at bounding box center [1200, 348] width 76 height 32
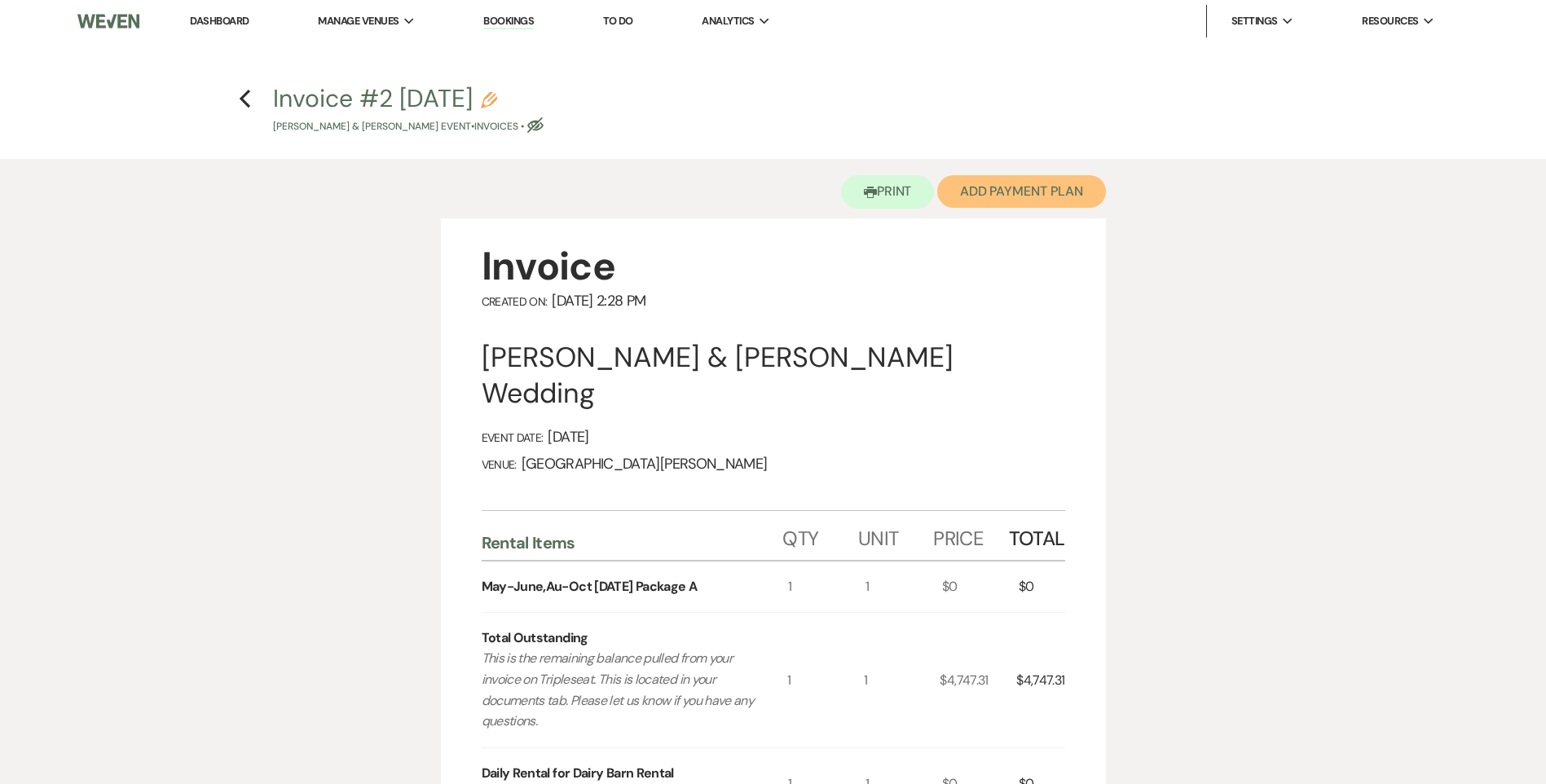
click at [1035, 204] on button "Add Payment Plan" at bounding box center [1021, 192] width 169 height 32
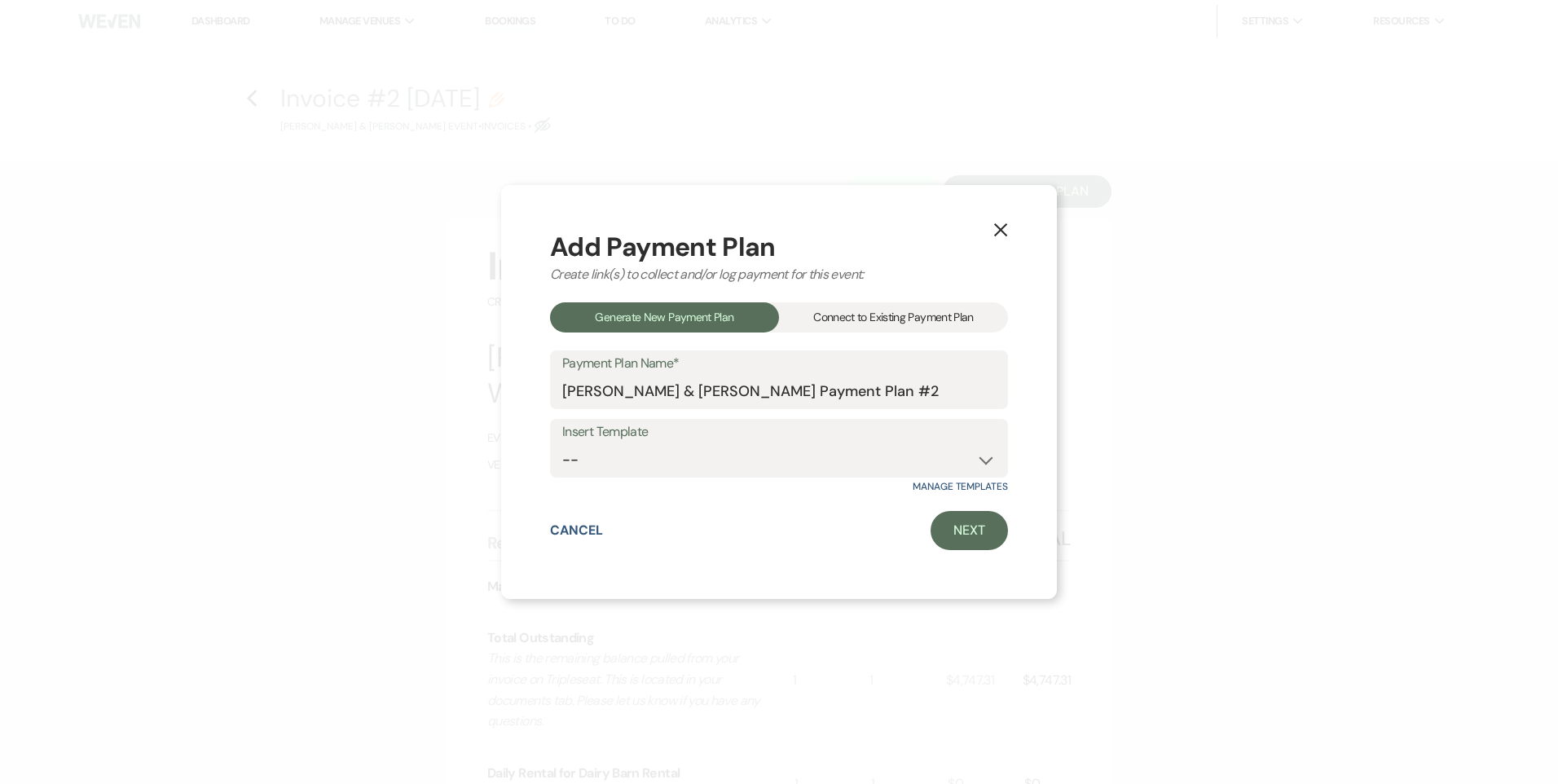
click at [881, 322] on div "Connect to Existing Payment Plan" at bounding box center [893, 318] width 229 height 31
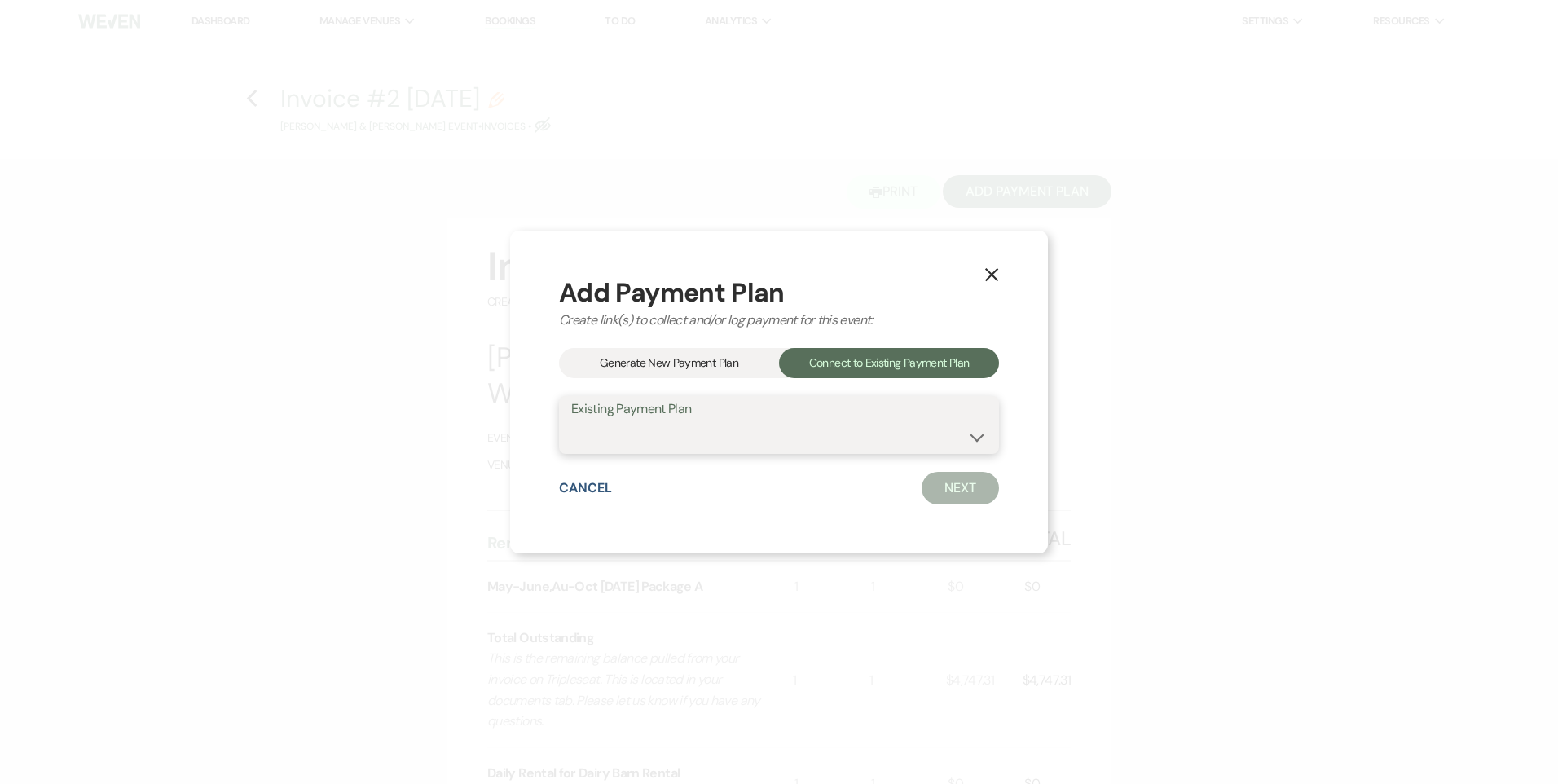
click at [813, 425] on select "[PERSON_NAME] & [PERSON_NAME] Payment Plan #1" at bounding box center [779, 436] width 415 height 31
select select "20212"
click at [571, 420] on select "[PERSON_NAME] & [PERSON_NAME] Payment Plan #1" at bounding box center [779, 436] width 415 height 31
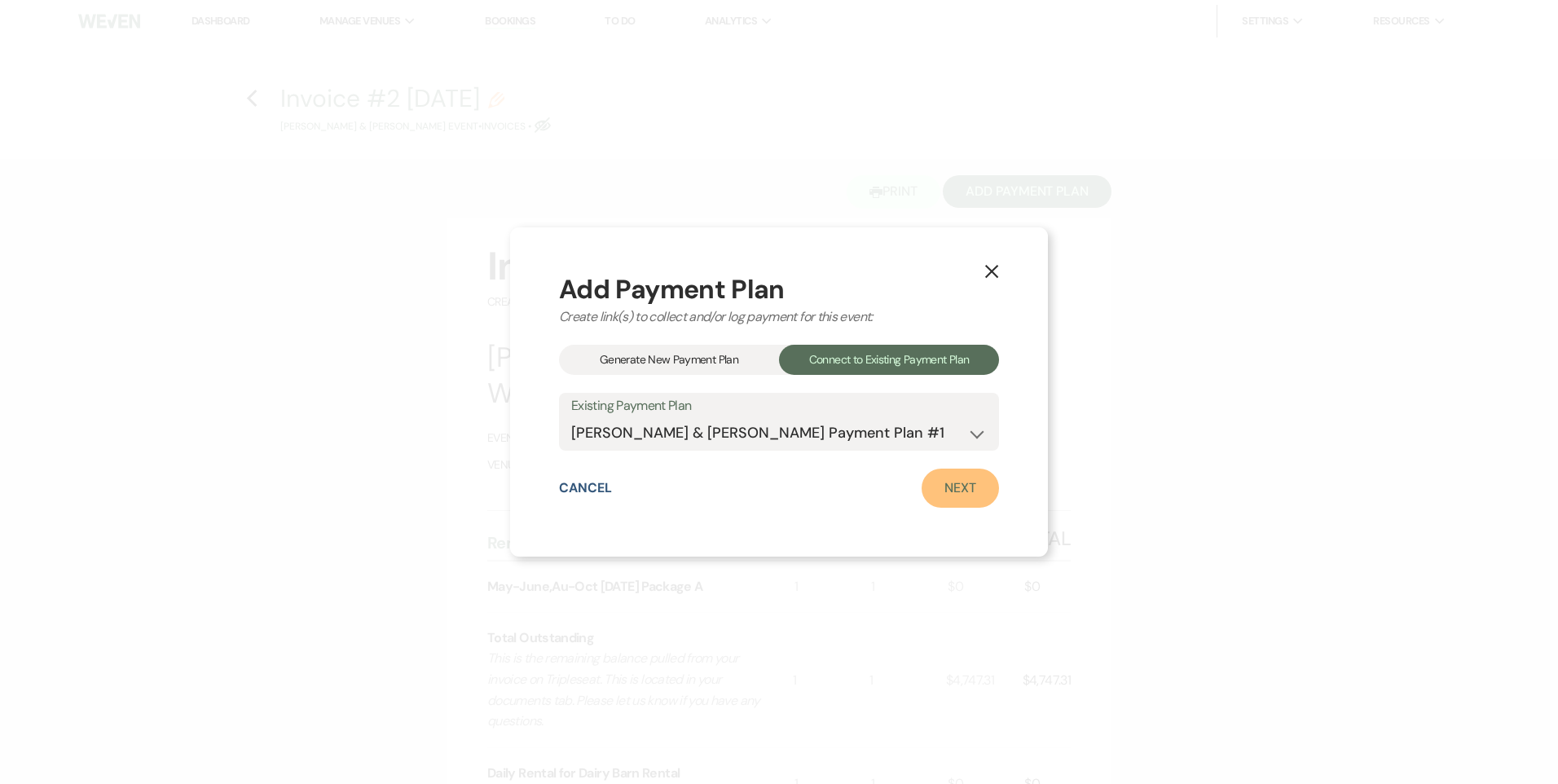
click at [964, 488] on link "Next" at bounding box center [960, 488] width 77 height 39
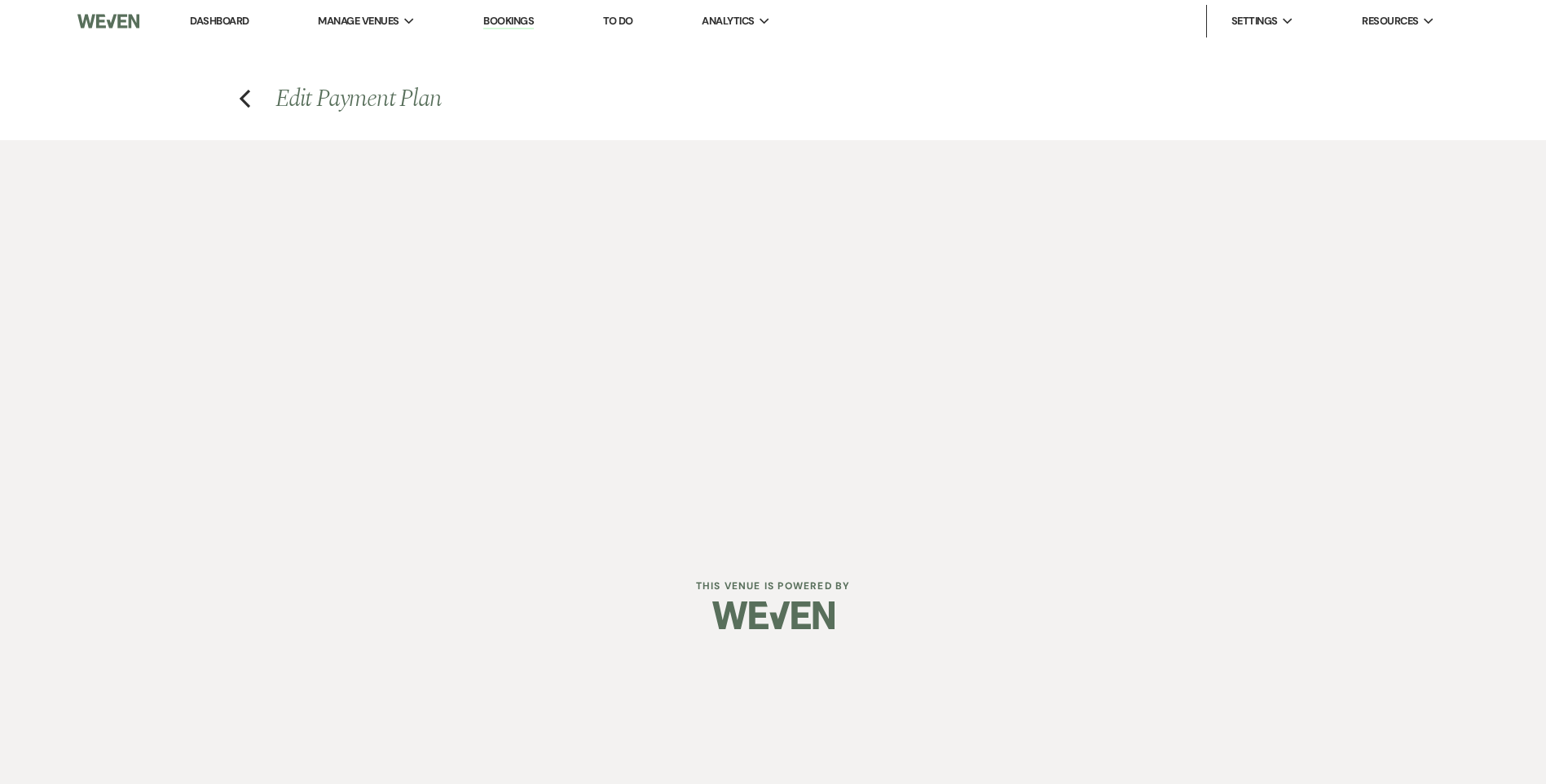
select select "29095"
select select "1"
select select "true"
select select "1"
select select "true"
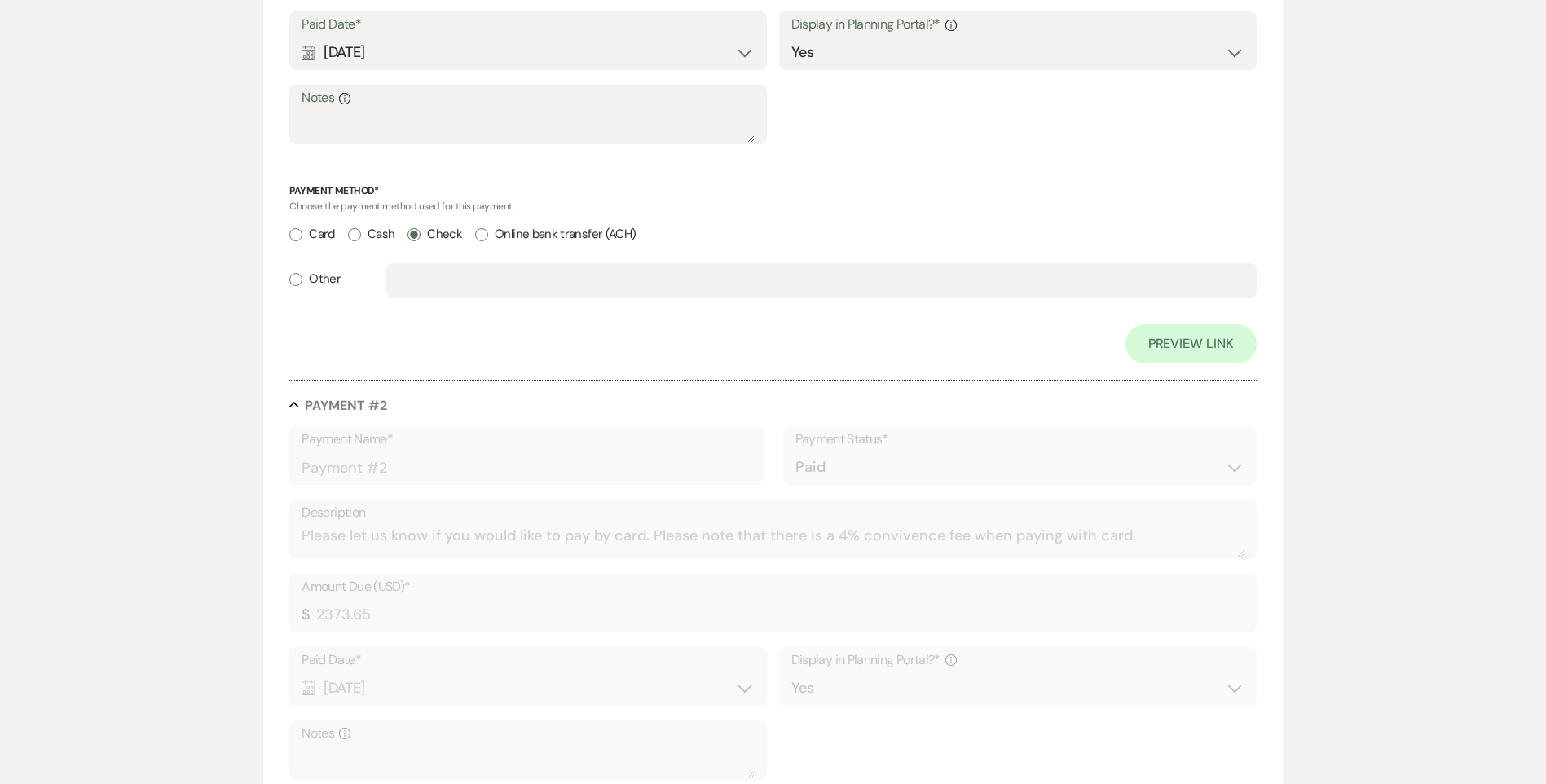
scroll to position [1148, 0]
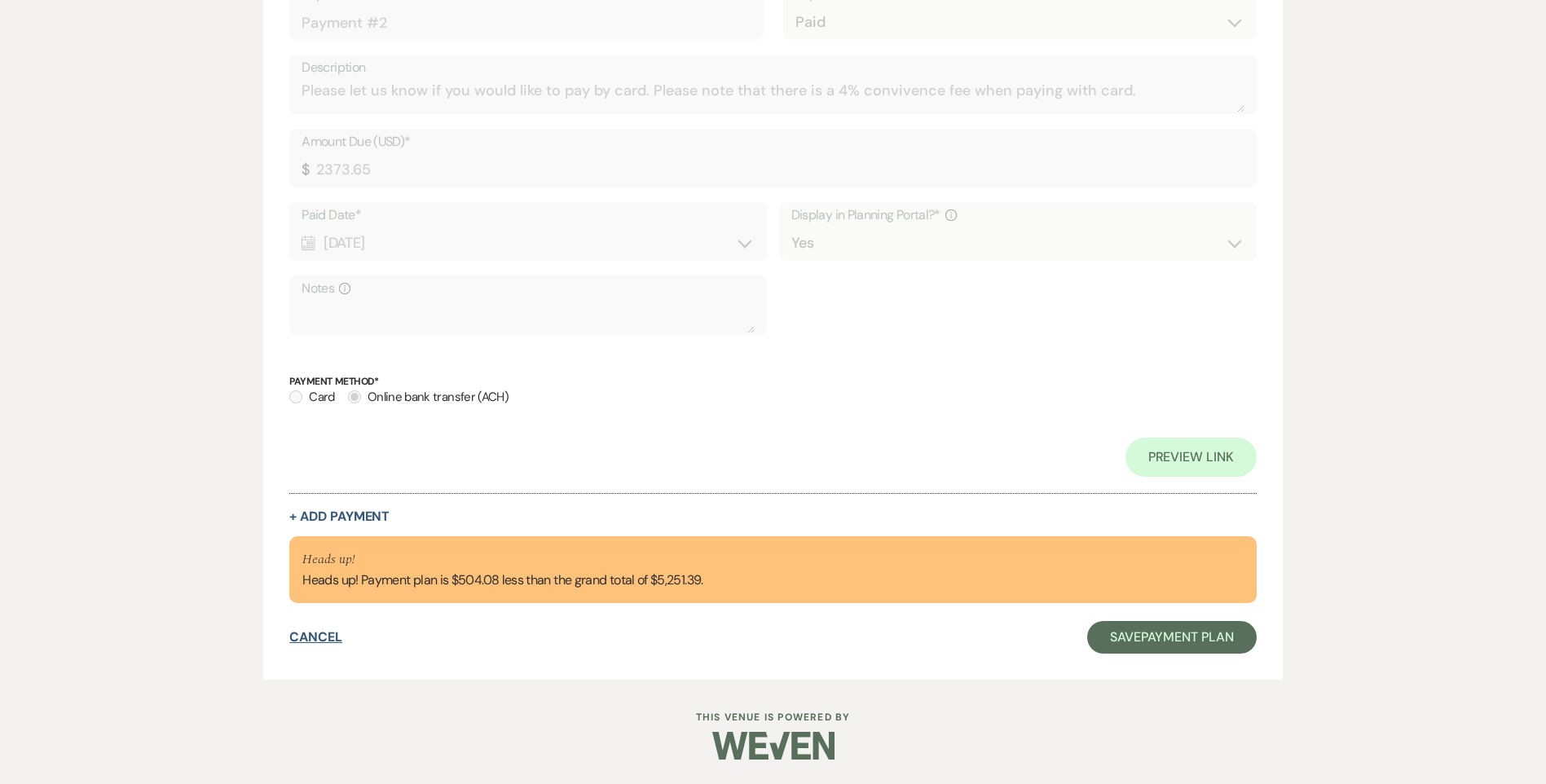
click at [315, 639] on button "Cancel" at bounding box center [315, 637] width 53 height 13
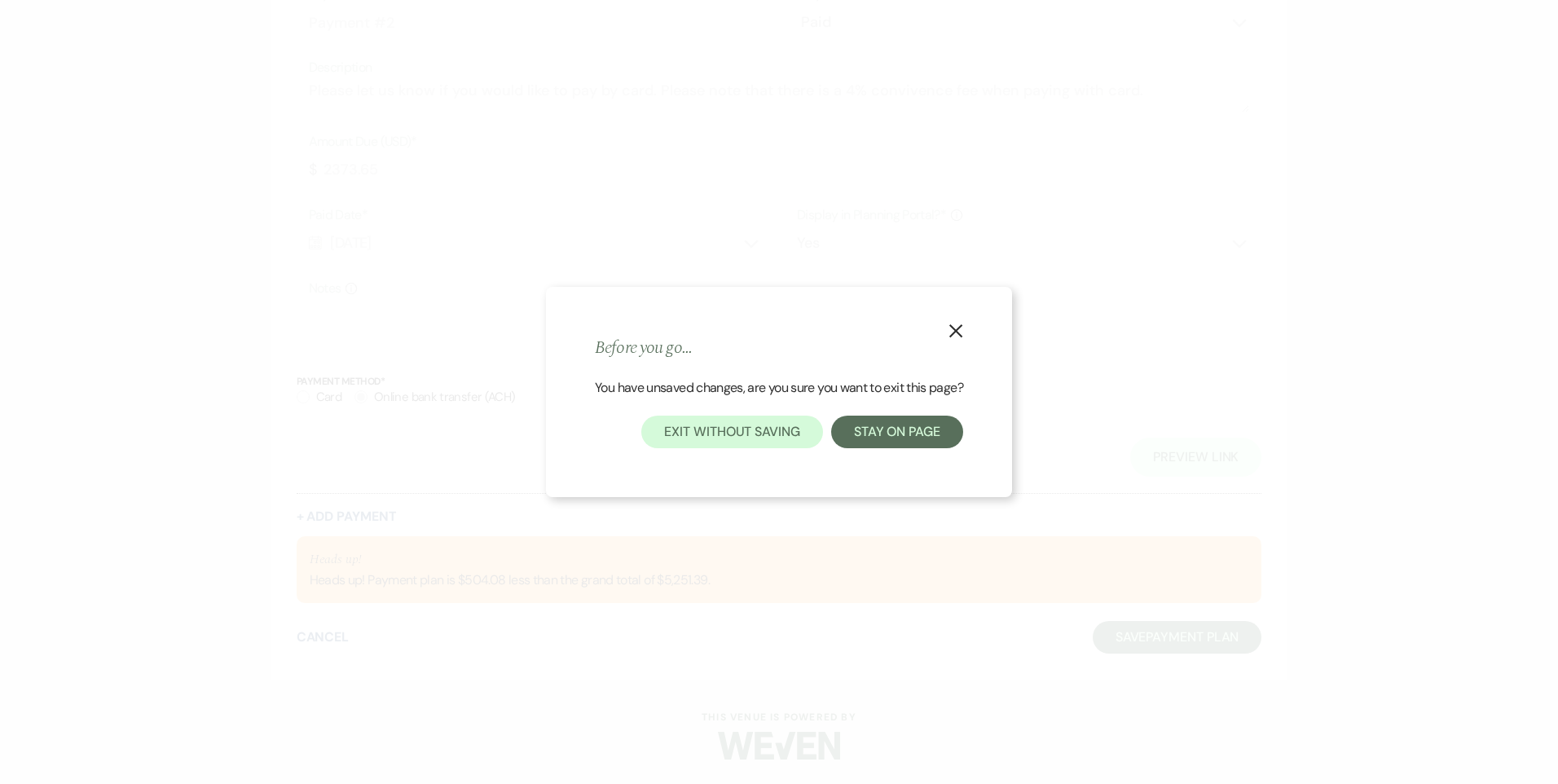
click at [963, 331] on icon "X" at bounding box center [955, 331] width 14 height 14
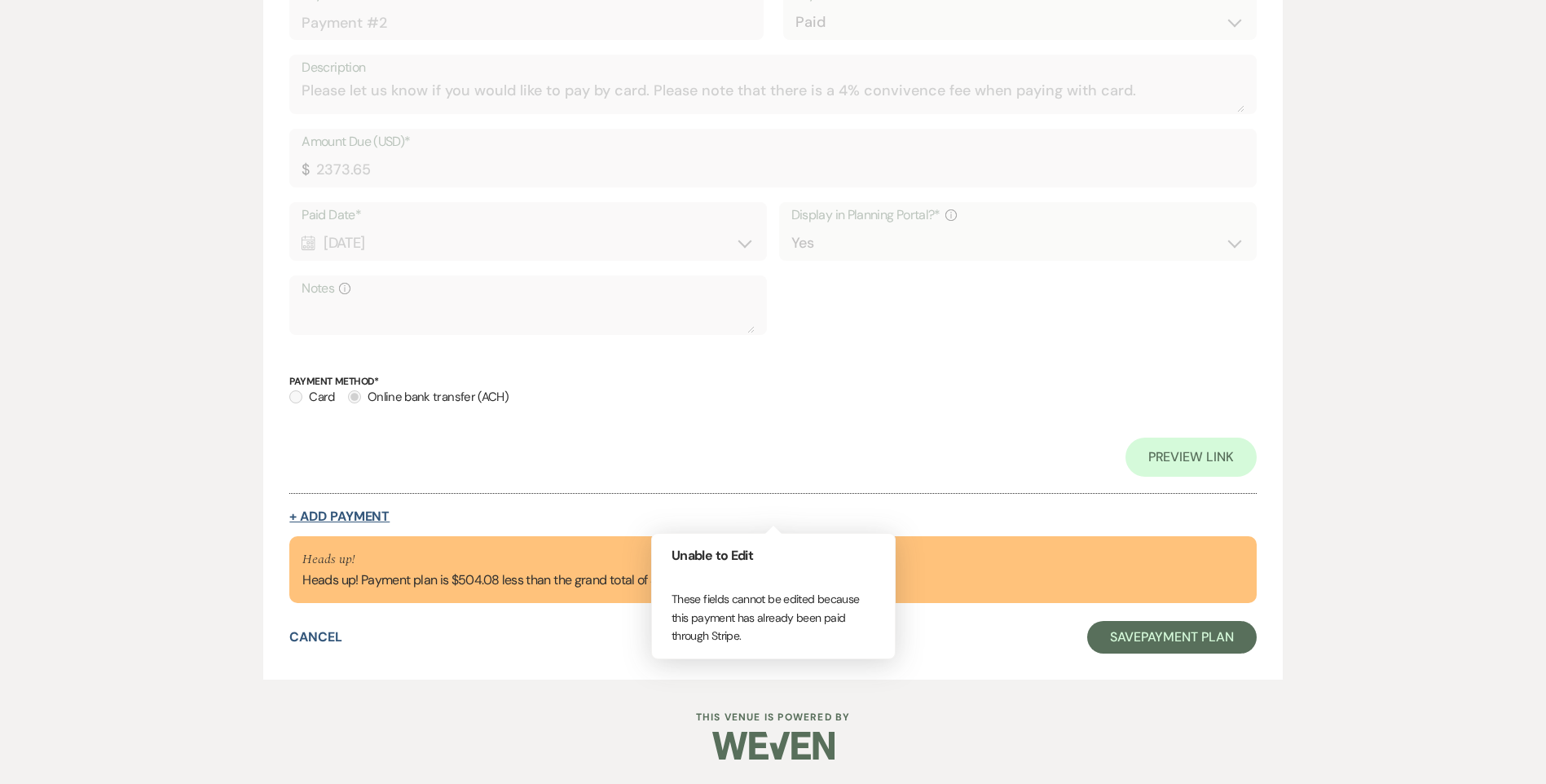
click at [365, 510] on button "+ Add Payment" at bounding box center [339, 516] width 100 height 13
select select "2"
select select "flat"
select select "true"
select select "client"
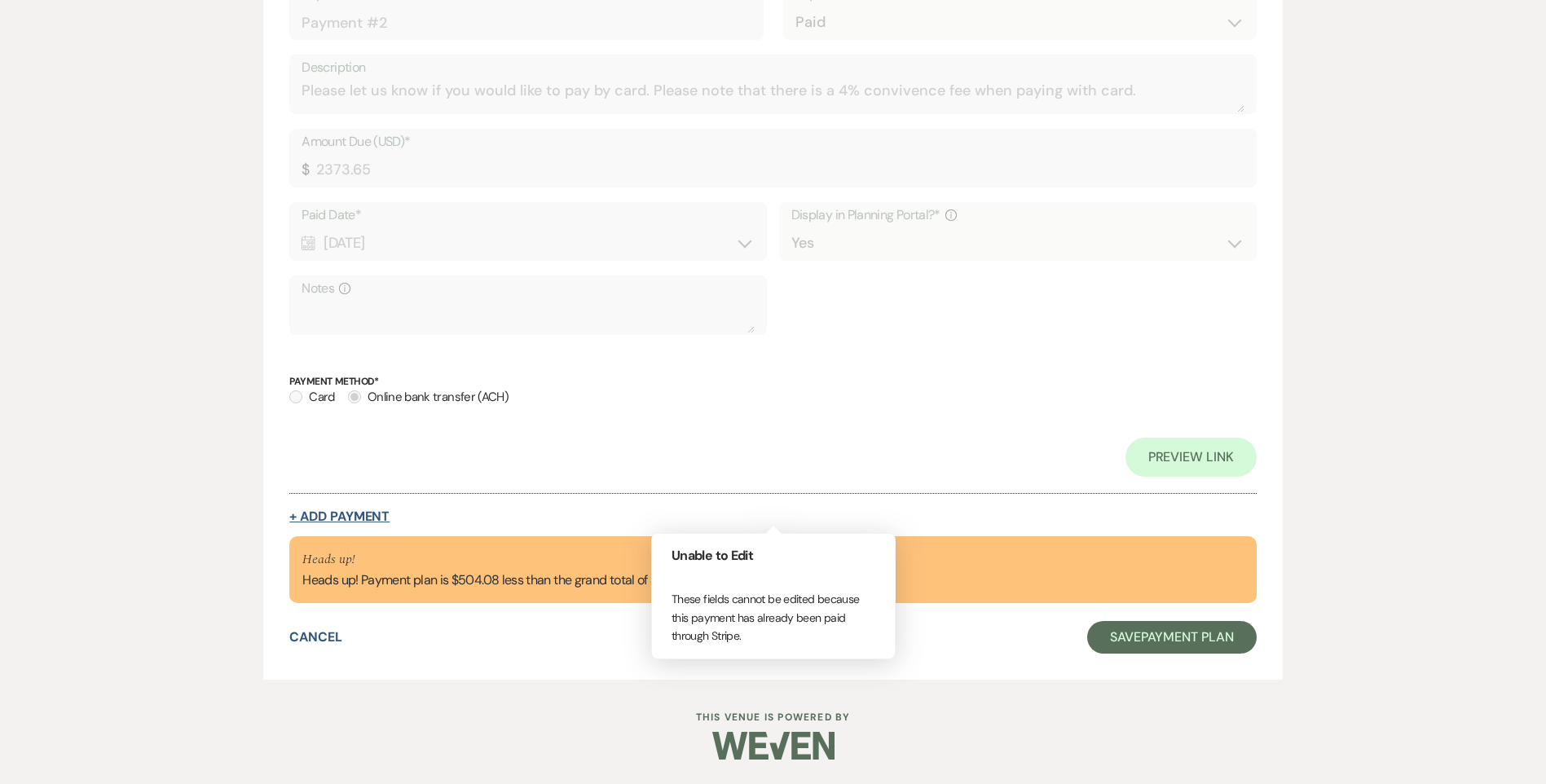
select select "weeks"
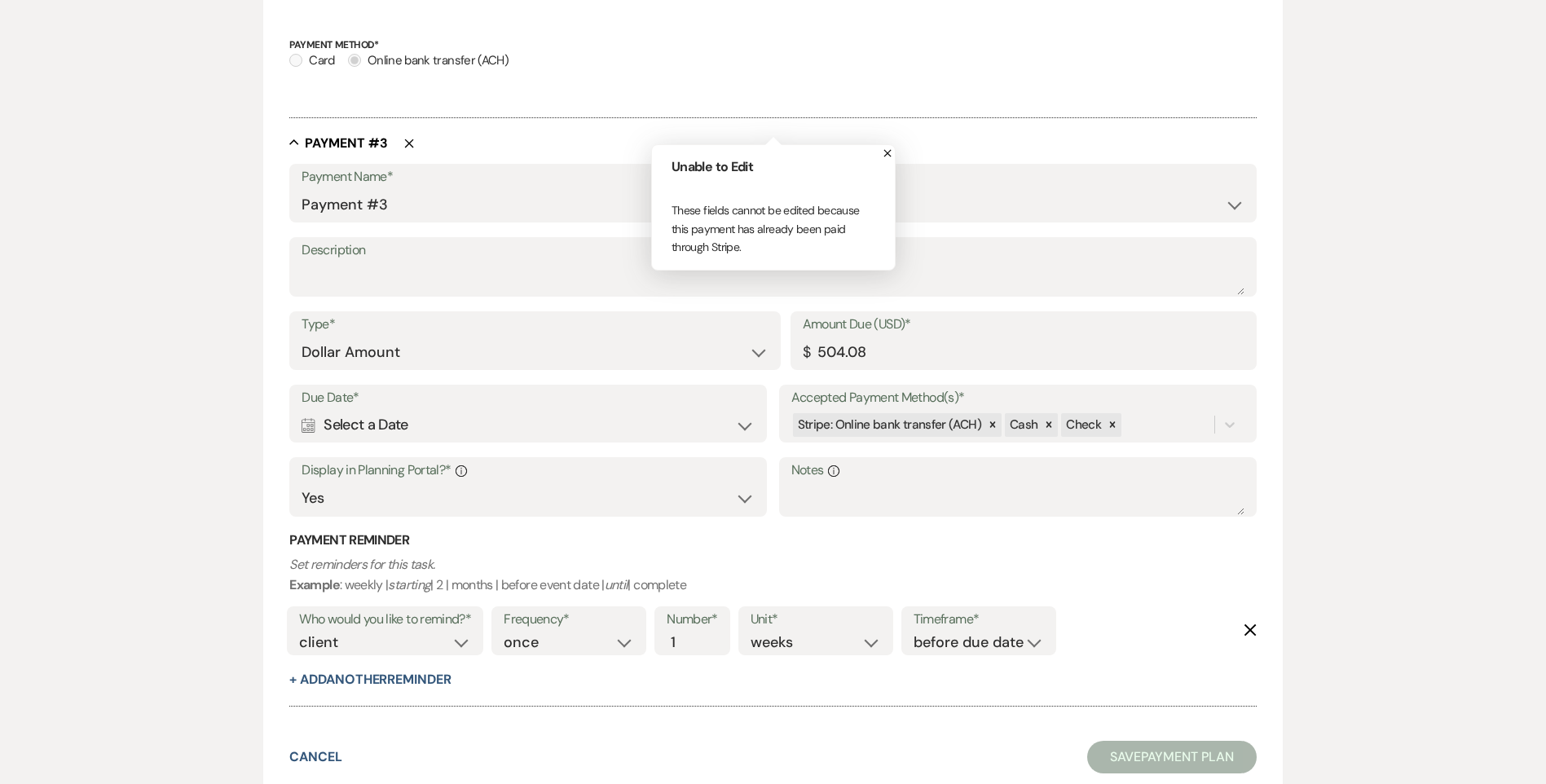
scroll to position [1516, 0]
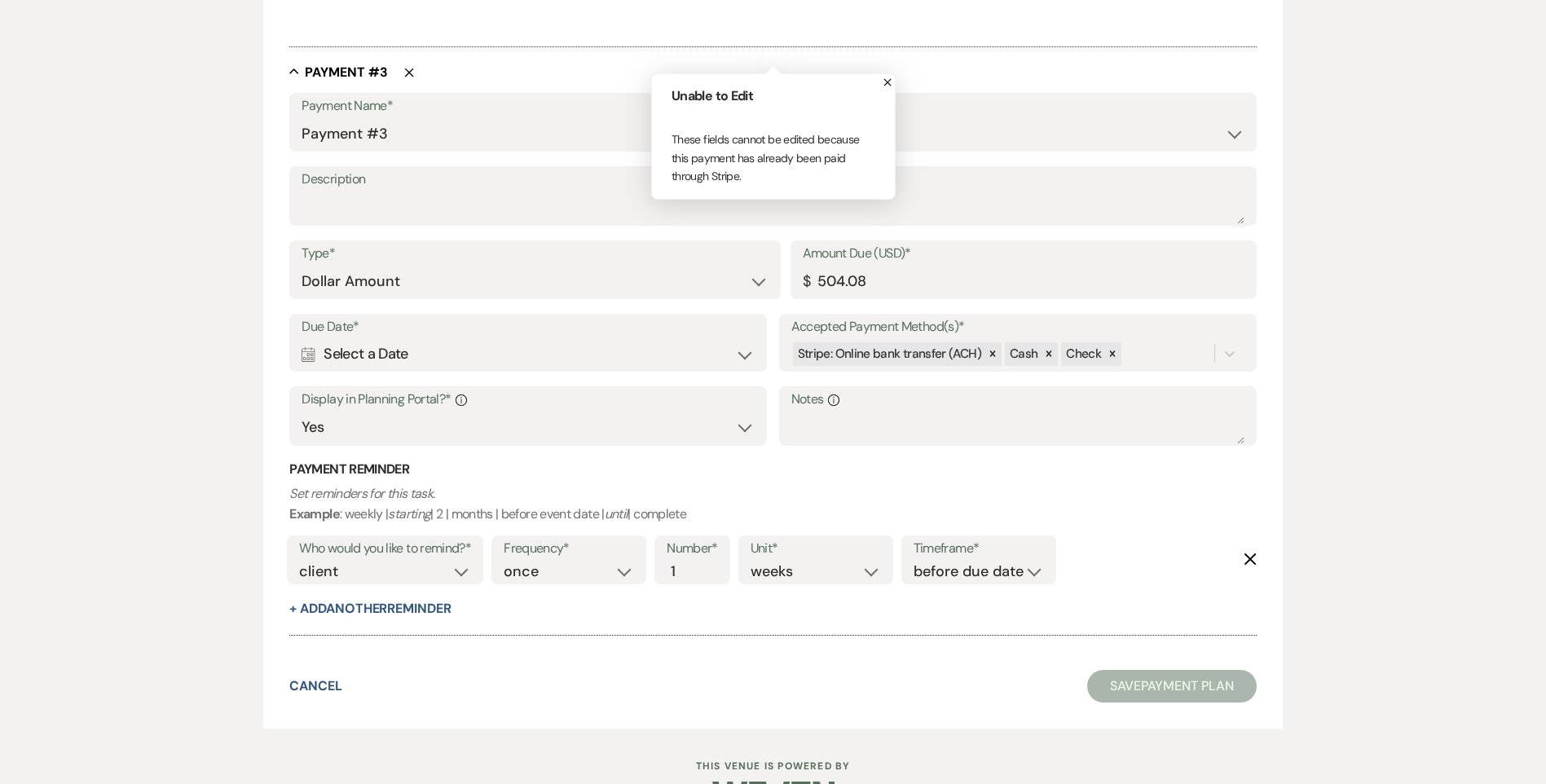
click at [417, 359] on div "Calendar Select a Date Expand" at bounding box center [528, 353] width 453 height 31
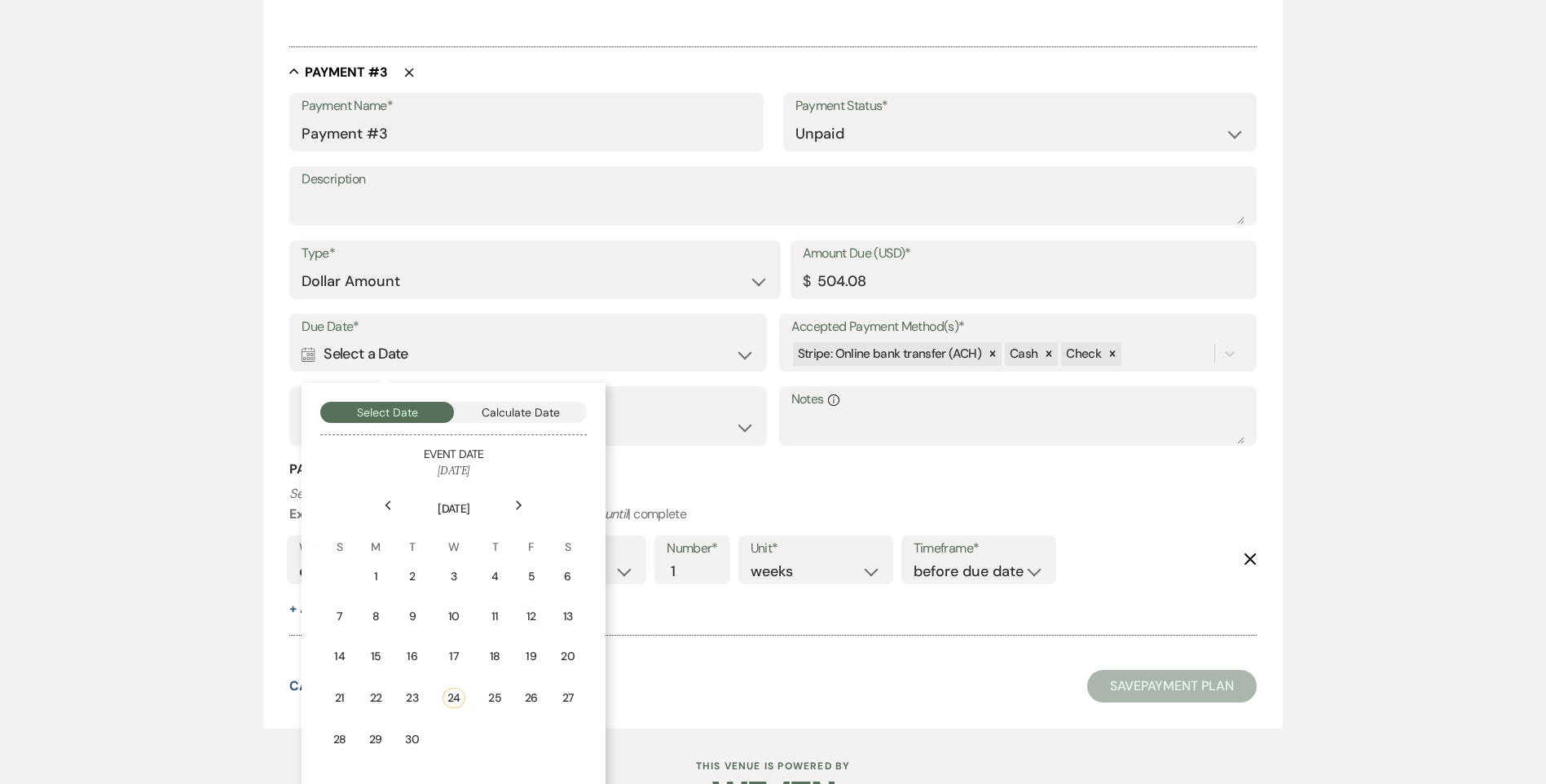
click at [518, 504] on icon "Next" at bounding box center [519, 505] width 8 height 10
click at [387, 499] on div "Previous" at bounding box center [388, 504] width 26 height 26
click at [405, 738] on div "30" at bounding box center [412, 739] width 14 height 17
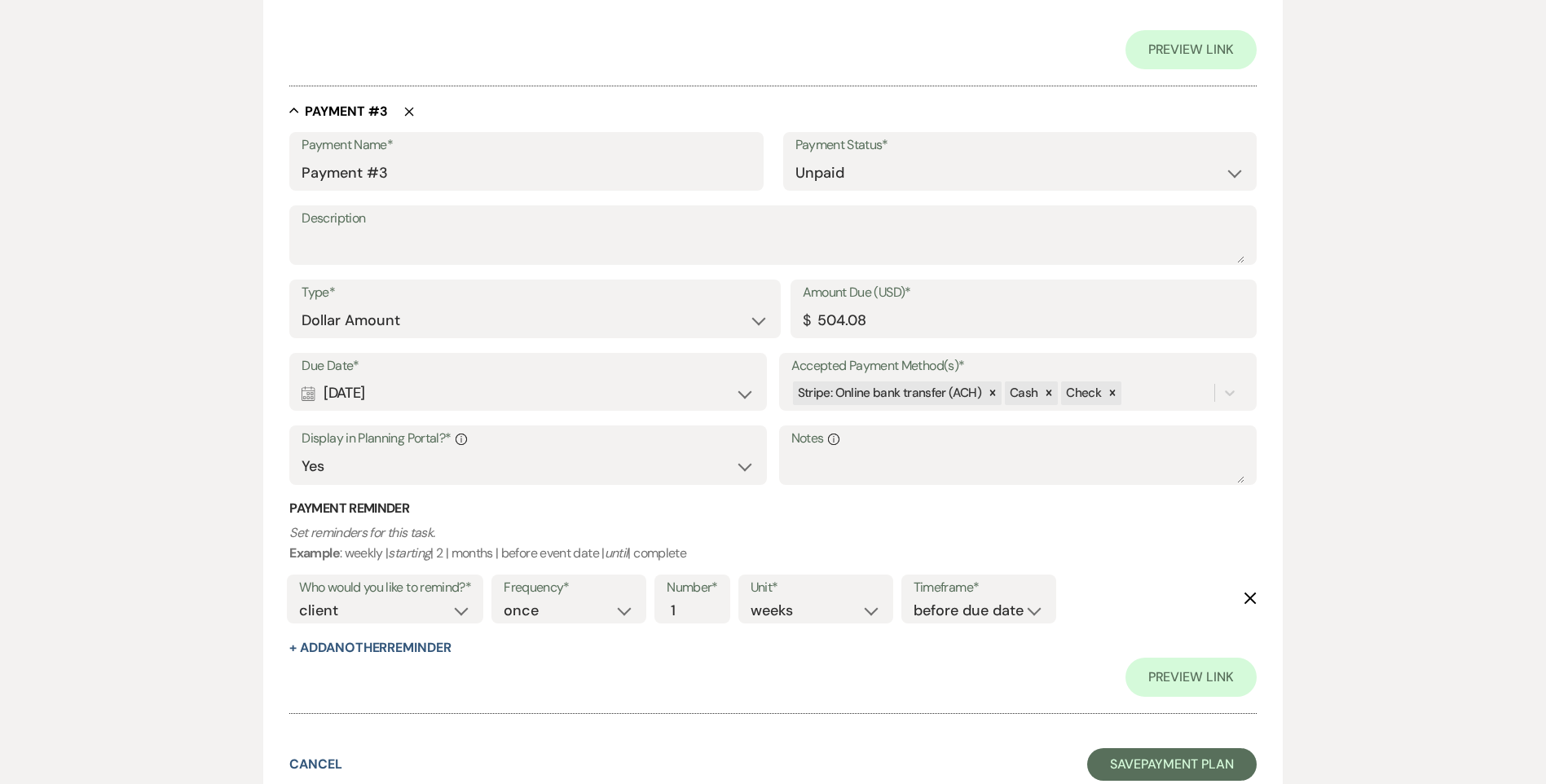
scroll to position [1683, 0]
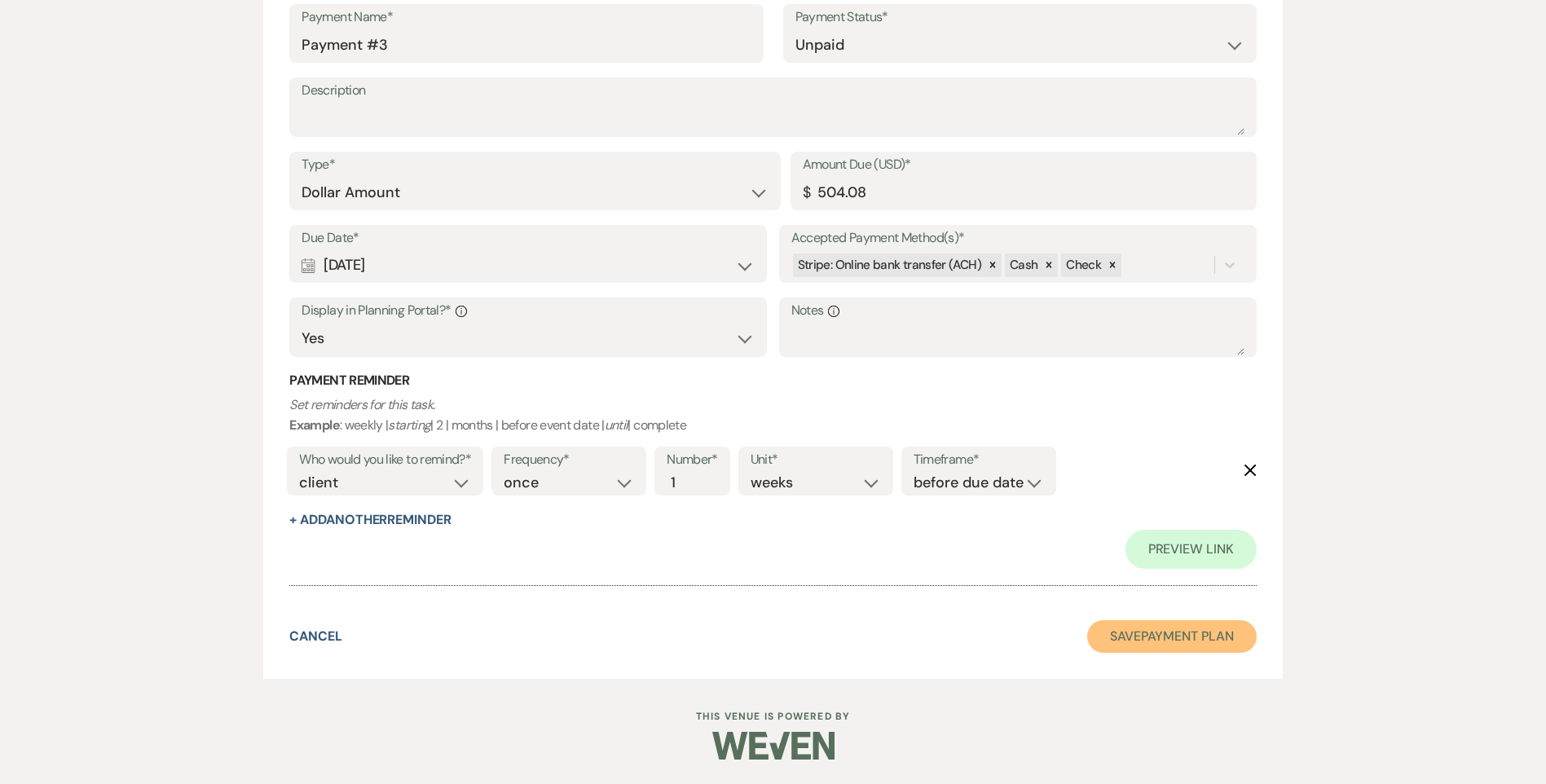
click at [1132, 643] on button "Save Payment Plan" at bounding box center [1172, 636] width 170 height 32
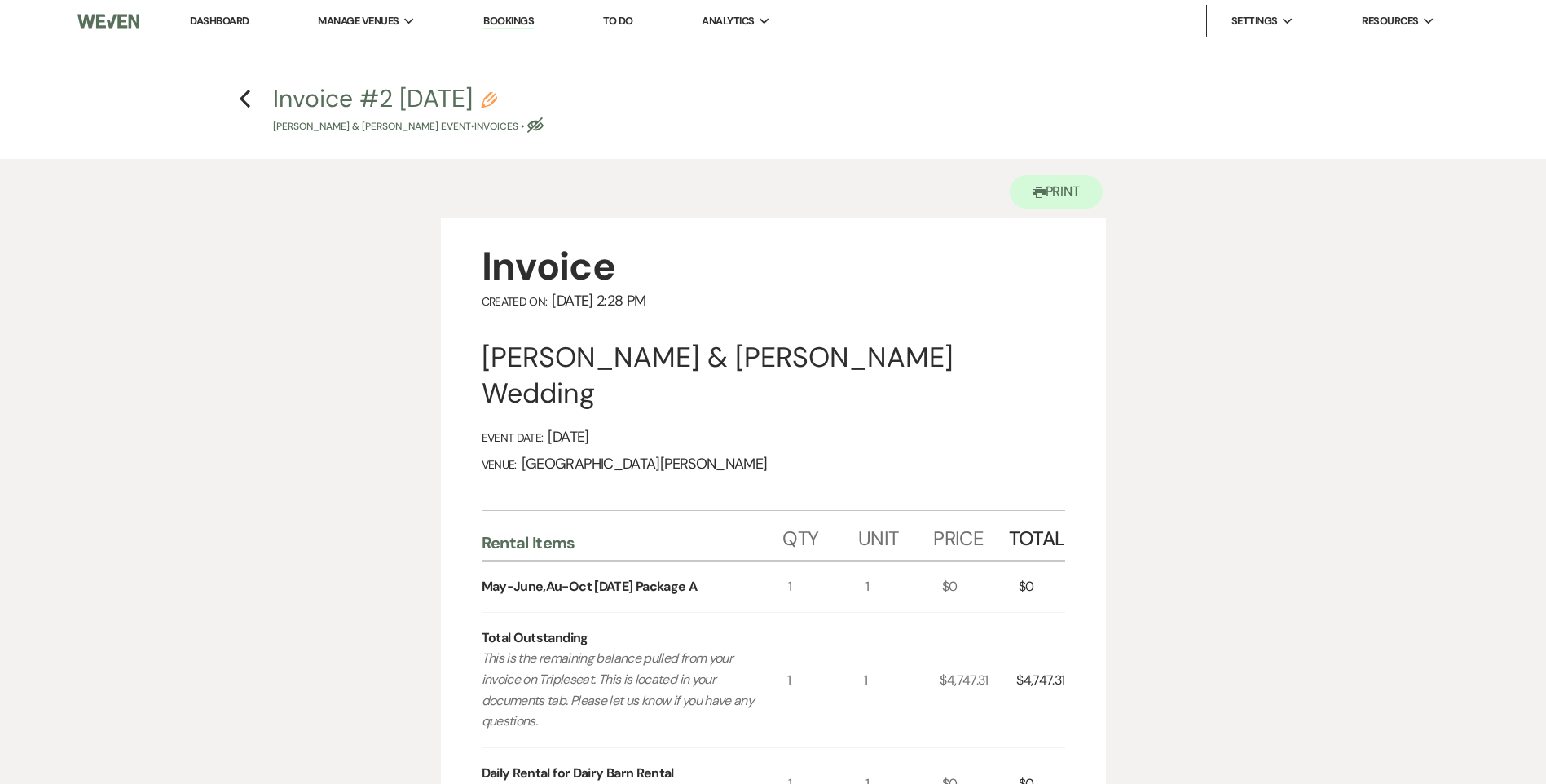
click at [254, 100] on h4 "Previous Invoice #2 [DATE] Pencil [PERSON_NAME] & [PERSON_NAME] Event • Invoice…" at bounding box center [773, 108] width 1174 height 53
click at [252, 100] on h4 "Previous Invoice #2 [DATE] Pencil [PERSON_NAME] & [PERSON_NAME] Event • Invoice…" at bounding box center [773, 108] width 1174 height 53
click at [243, 97] on use "button" at bounding box center [245, 98] width 10 height 18
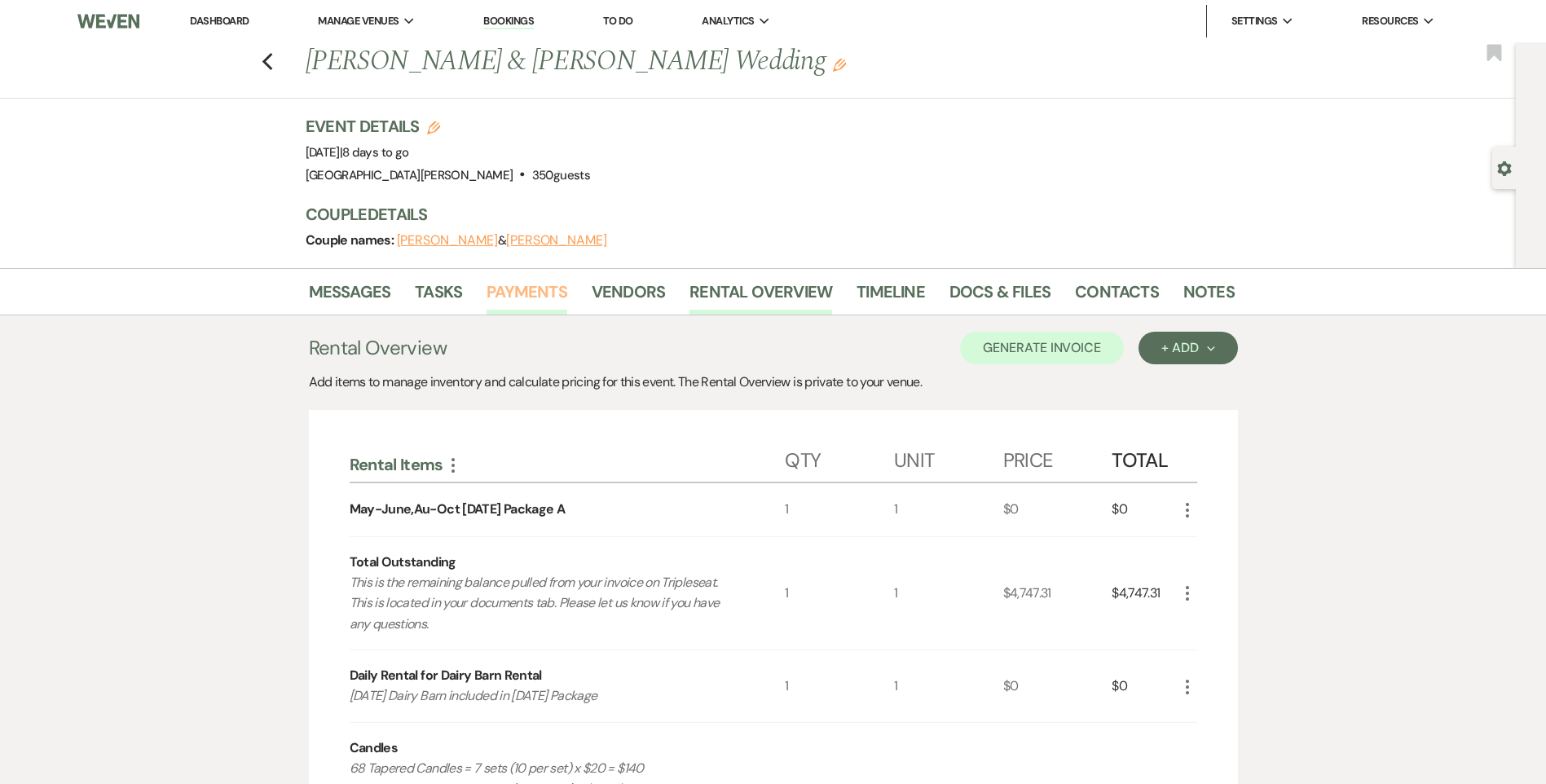
click at [537, 297] on link "Payments" at bounding box center [527, 297] width 81 height 36
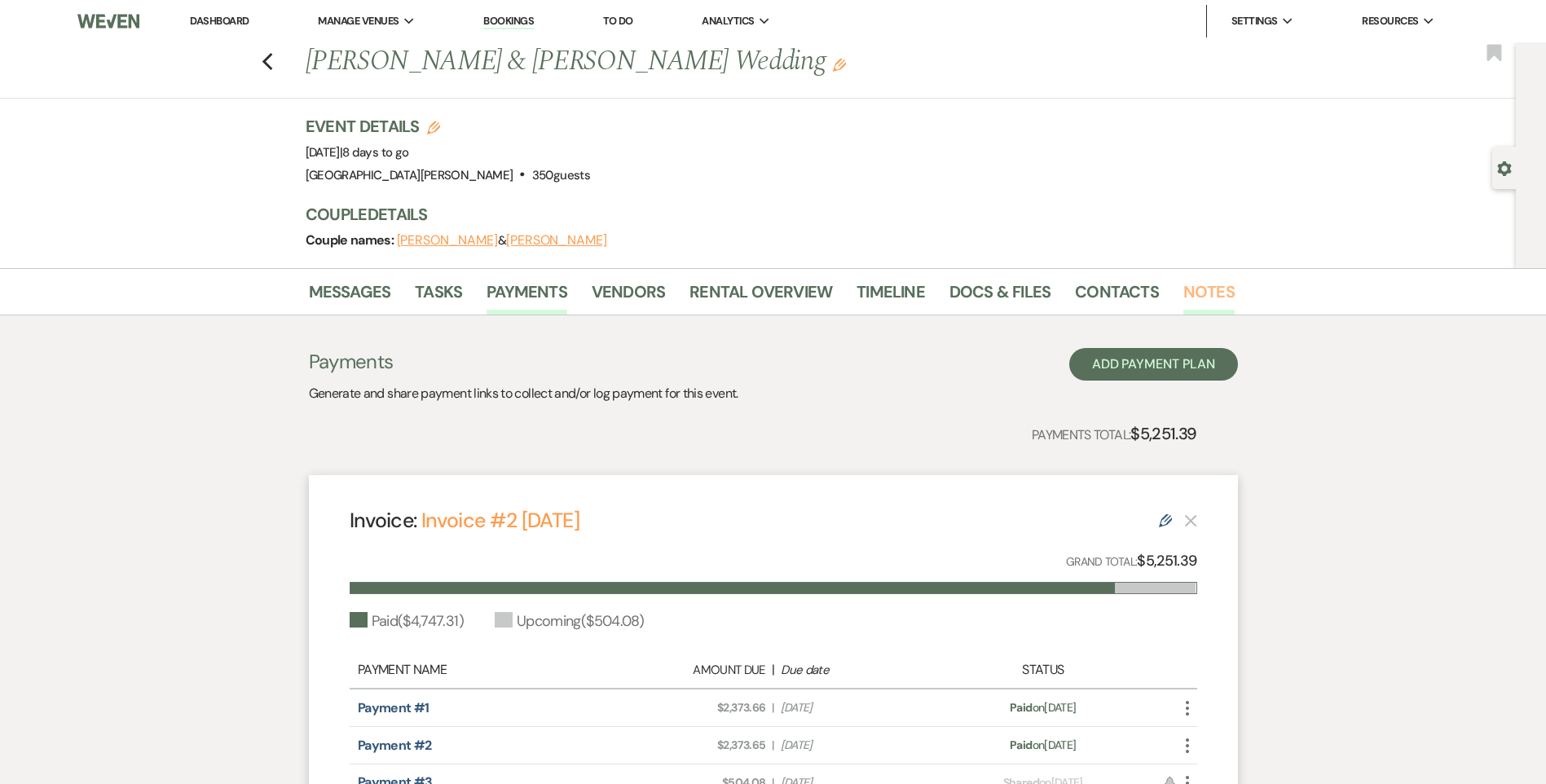
click at [1203, 284] on link "Notes" at bounding box center [1208, 297] width 52 height 36
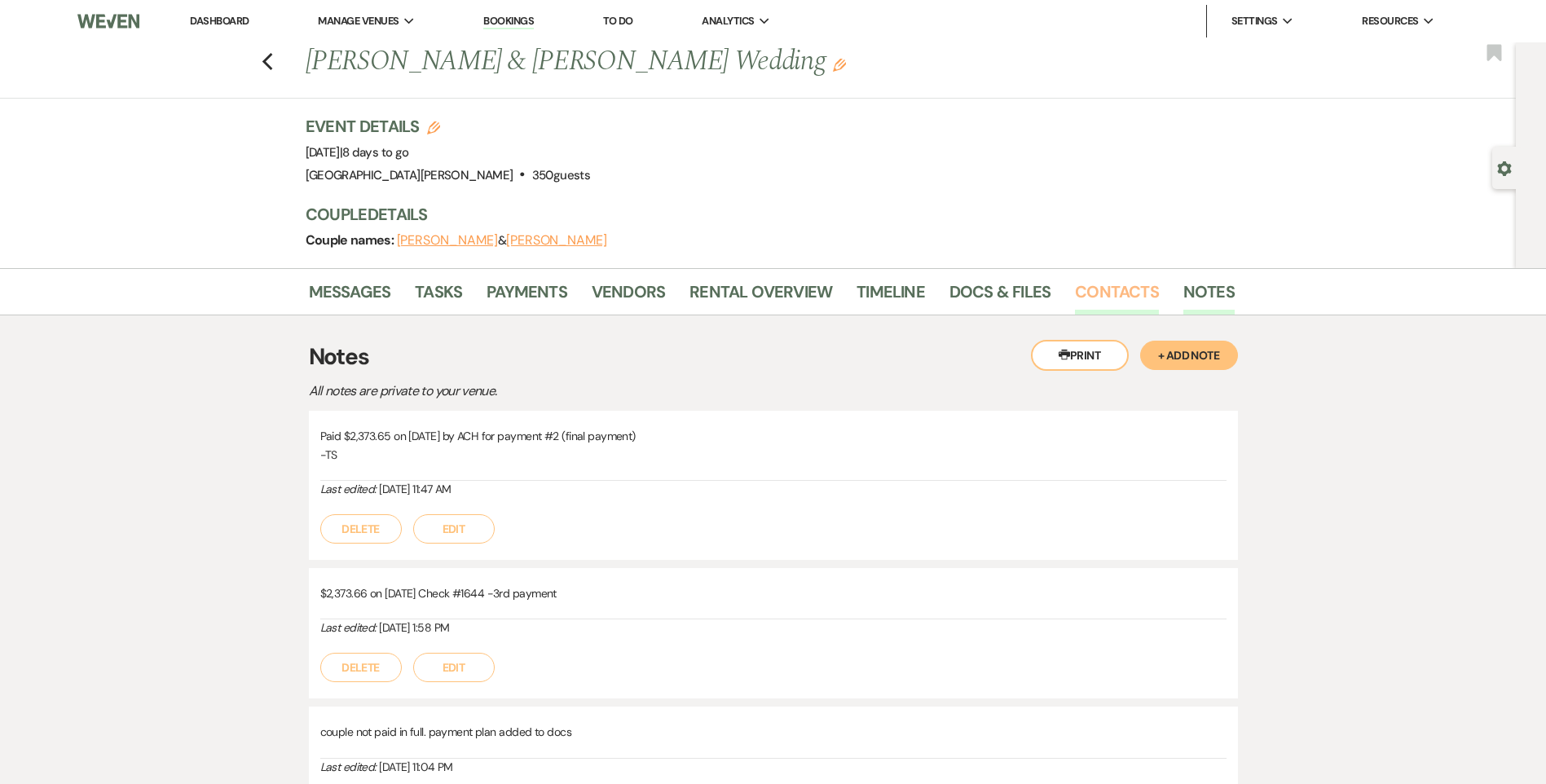
click at [1136, 289] on link "Contacts" at bounding box center [1117, 297] width 84 height 36
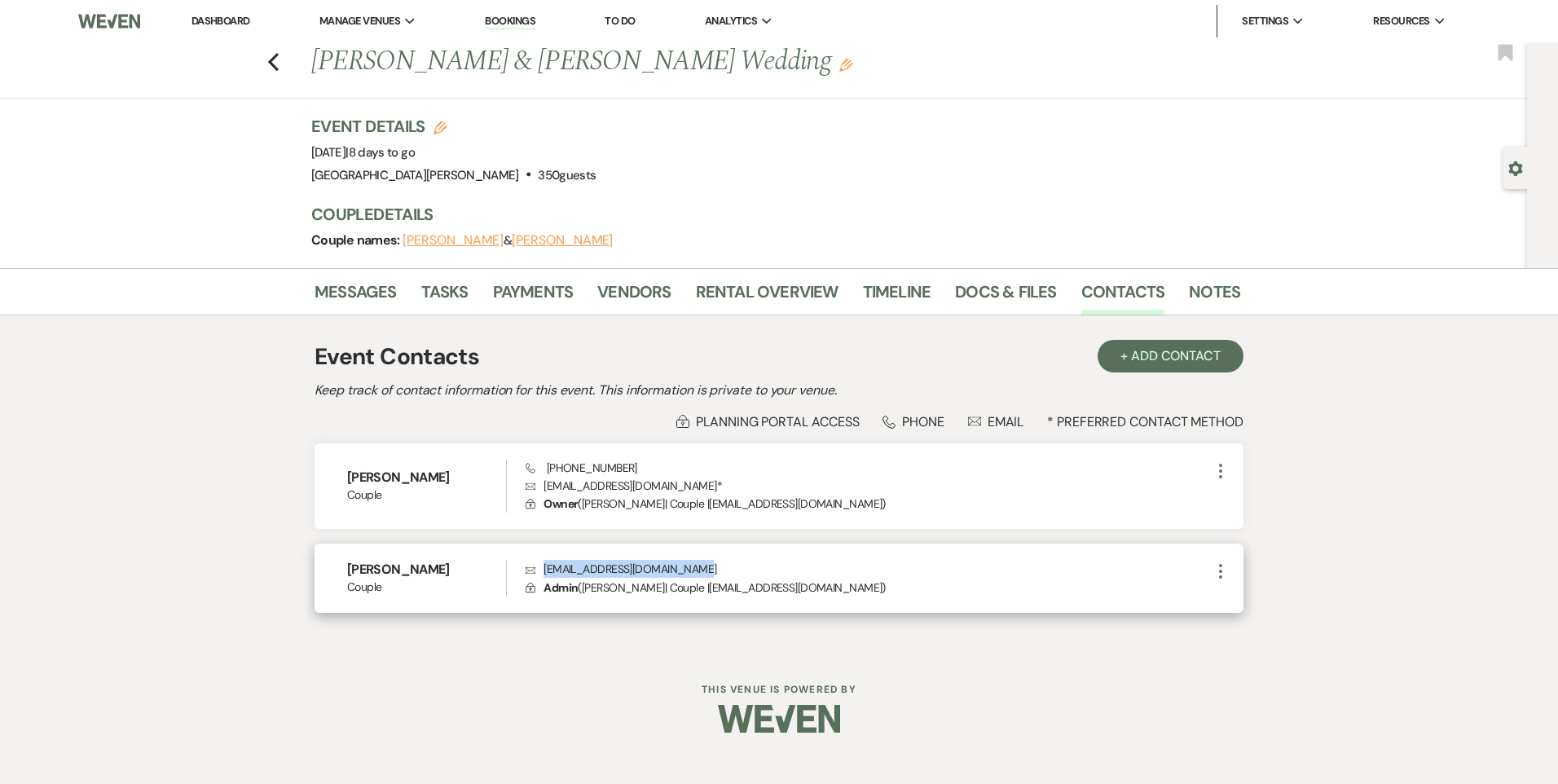
drag, startPoint x: 714, startPoint y: 571, endPoint x: 541, endPoint y: 574, distance: 173.0
click at [541, 574] on p "Envelope [EMAIL_ADDRESS][DOMAIN_NAME]" at bounding box center [868, 568] width 685 height 18
copy p "[EMAIL_ADDRESS][DOMAIN_NAME]"
